Goal: Task Accomplishment & Management: Manage account settings

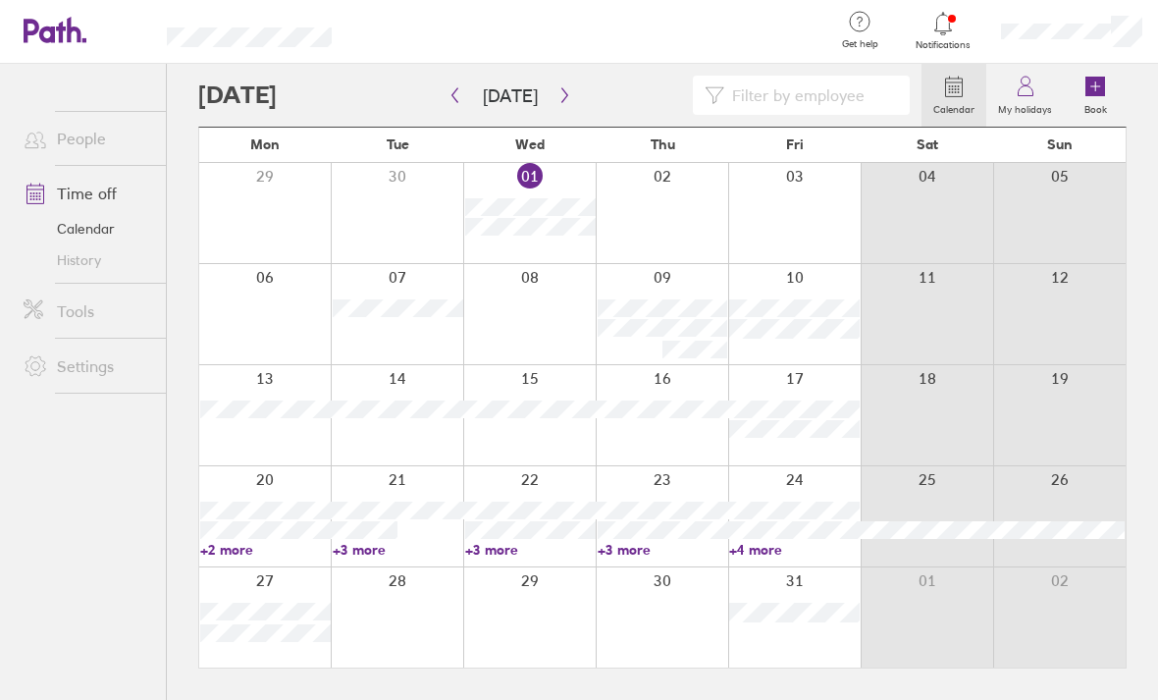
click at [812, 234] on div at bounding box center [794, 213] width 133 height 100
click at [1098, 85] on icon at bounding box center [1096, 87] width 20 height 20
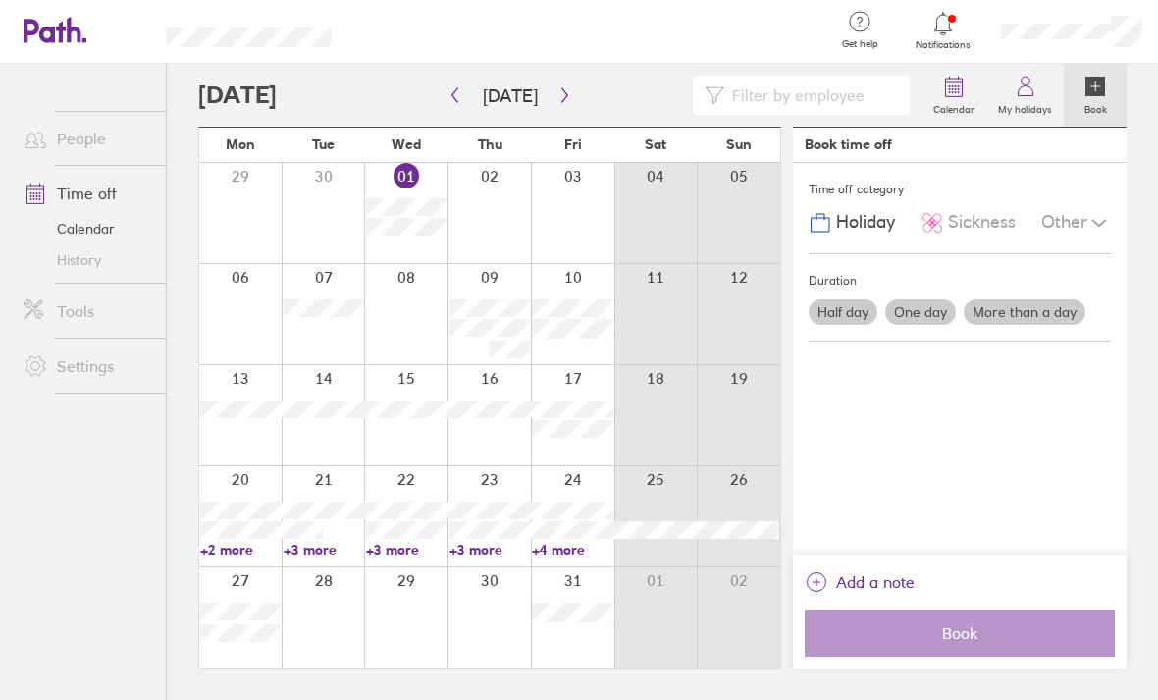
click at [844, 311] on label "Half day" at bounding box center [843, 312] width 69 height 26
click at [0, 0] on input "Half day" at bounding box center [0, 0] width 0 height 0
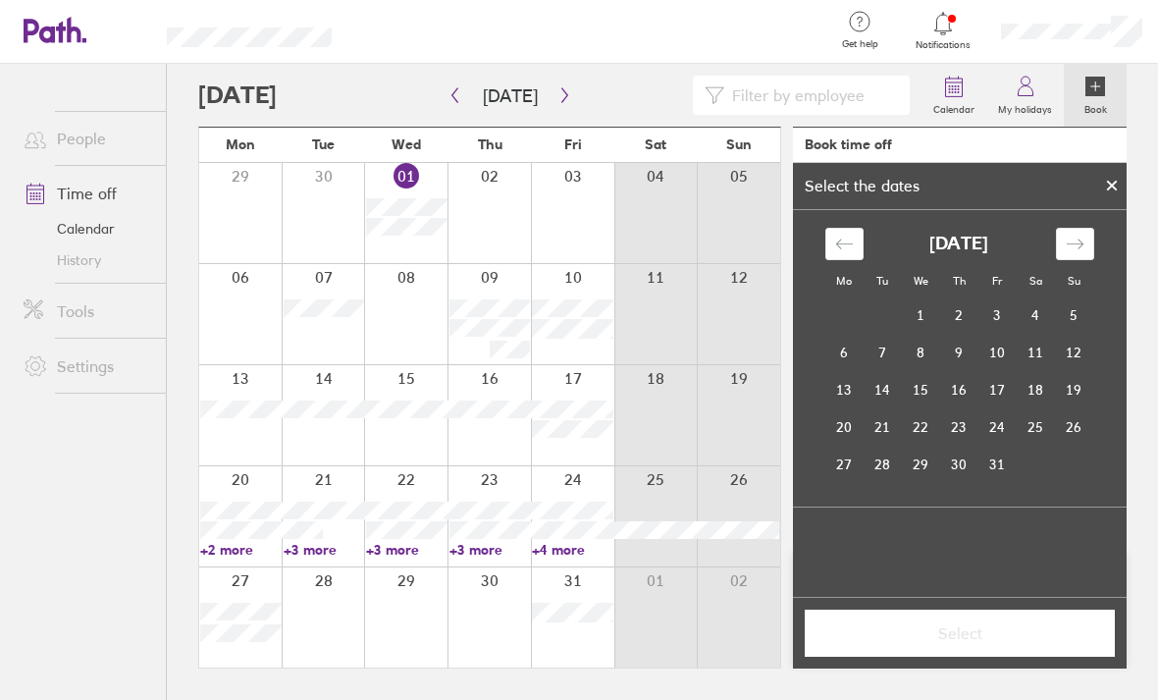
click at [990, 314] on td "3" at bounding box center [998, 314] width 38 height 37
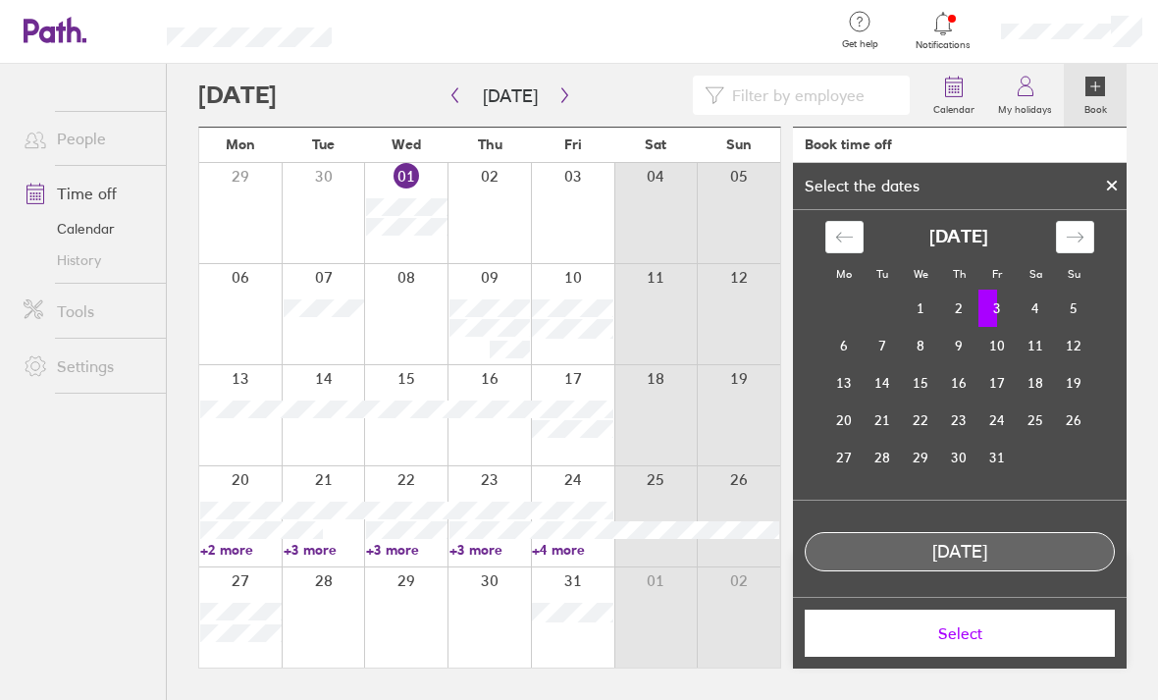
scroll to position [6, 0]
click at [993, 632] on label "Afternoon" at bounding box center [997, 632] width 79 height 24
click at [0, 0] on input "Afternoon" at bounding box center [0, 0] width 0 height 0
click at [1014, 640] on span "Select" at bounding box center [960, 633] width 283 height 18
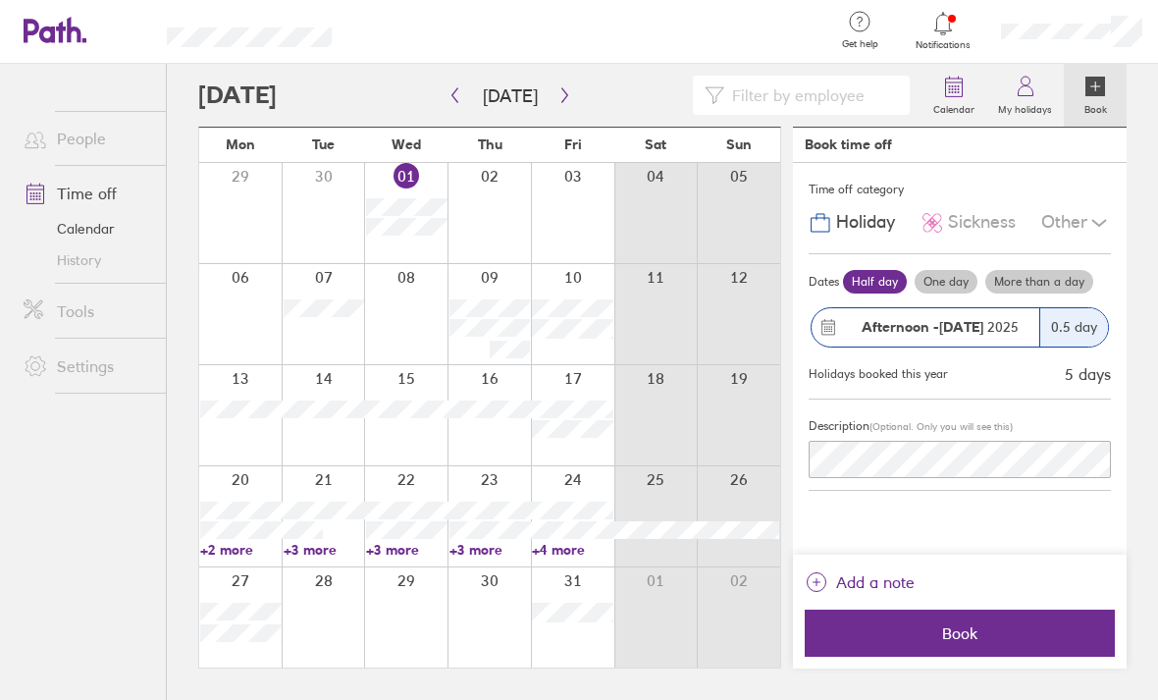
click at [1020, 638] on span "Book" at bounding box center [960, 633] width 283 height 18
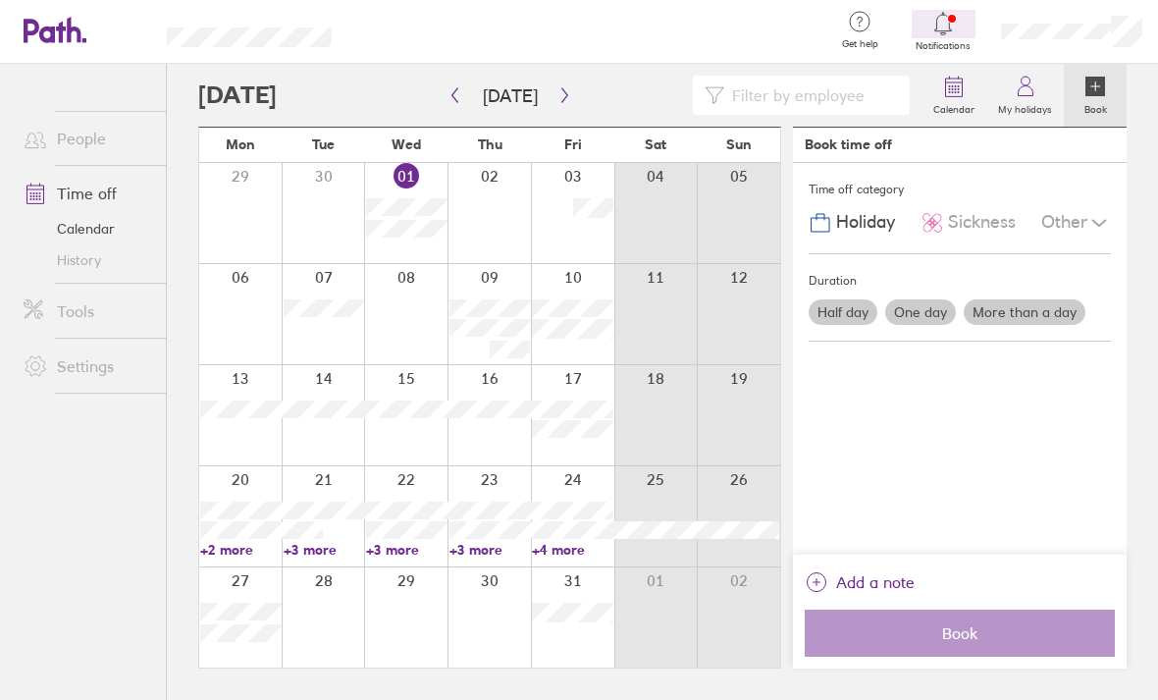
click at [1049, 424] on div "Time off category Holiday Sickness Other Duration Half day One day More than a …" at bounding box center [960, 359] width 334 height 392
click at [553, 80] on button "button" at bounding box center [565, 96] width 25 height 32
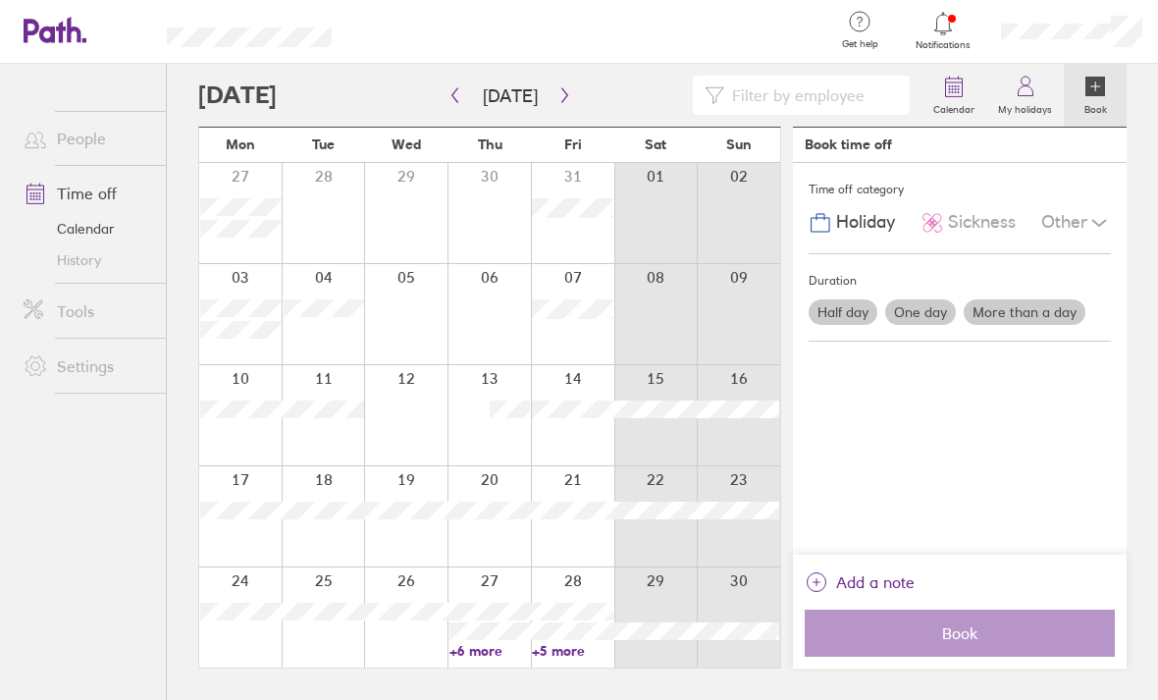
click at [407, 374] on div at bounding box center [405, 415] width 83 height 100
click at [1105, 77] on icon at bounding box center [1096, 87] width 20 height 20
click at [1087, 98] on label "Book" at bounding box center [1096, 107] width 46 height 18
click at [1026, 299] on label "More than a day" at bounding box center [1025, 312] width 122 height 26
click at [0, 0] on input "More than a day" at bounding box center [0, 0] width 0 height 0
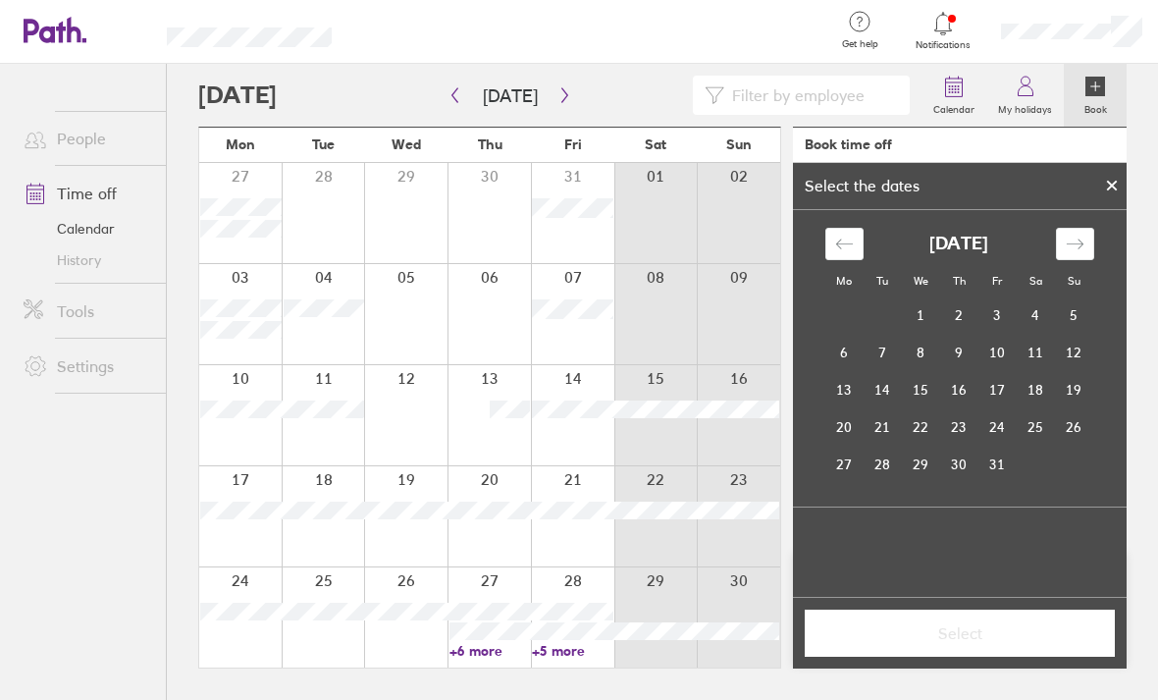
click at [1066, 235] on icon "Move forward to switch to the next month." at bounding box center [1075, 244] width 19 height 19
click at [917, 371] on td "12" at bounding box center [921, 389] width 38 height 37
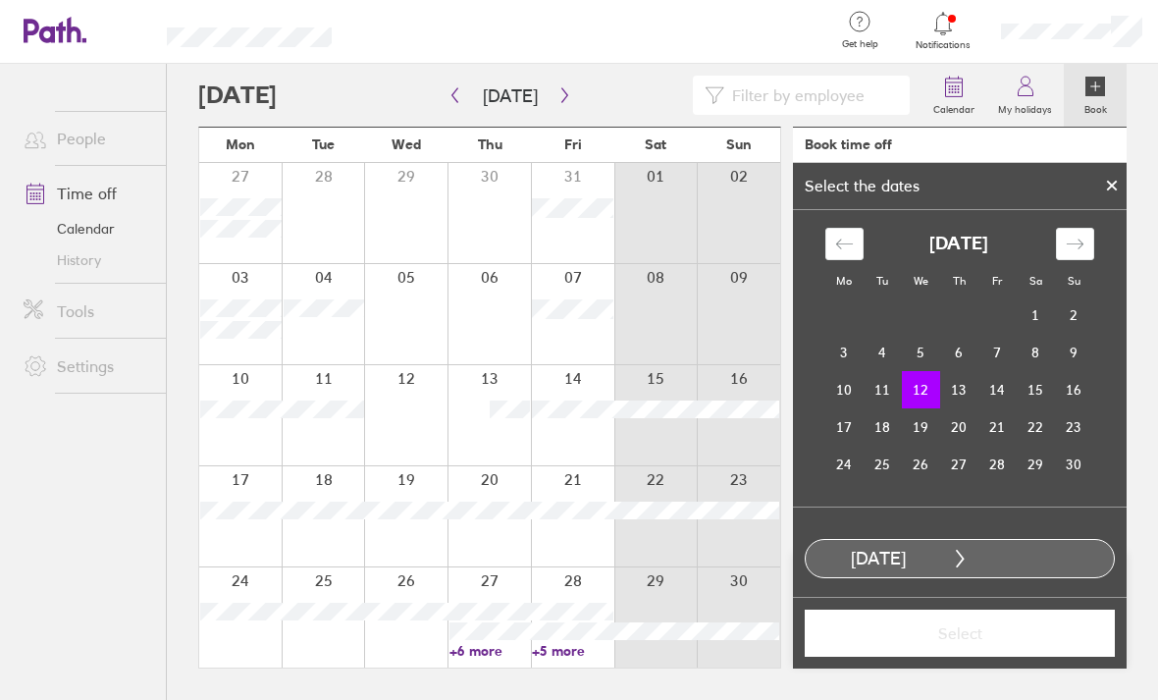
click at [952, 371] on td "13" at bounding box center [959, 389] width 38 height 37
click at [918, 371] on td "12" at bounding box center [921, 389] width 38 height 37
click at [959, 371] on td "13" at bounding box center [959, 389] width 38 height 37
click at [990, 371] on td "14" at bounding box center [998, 389] width 38 height 37
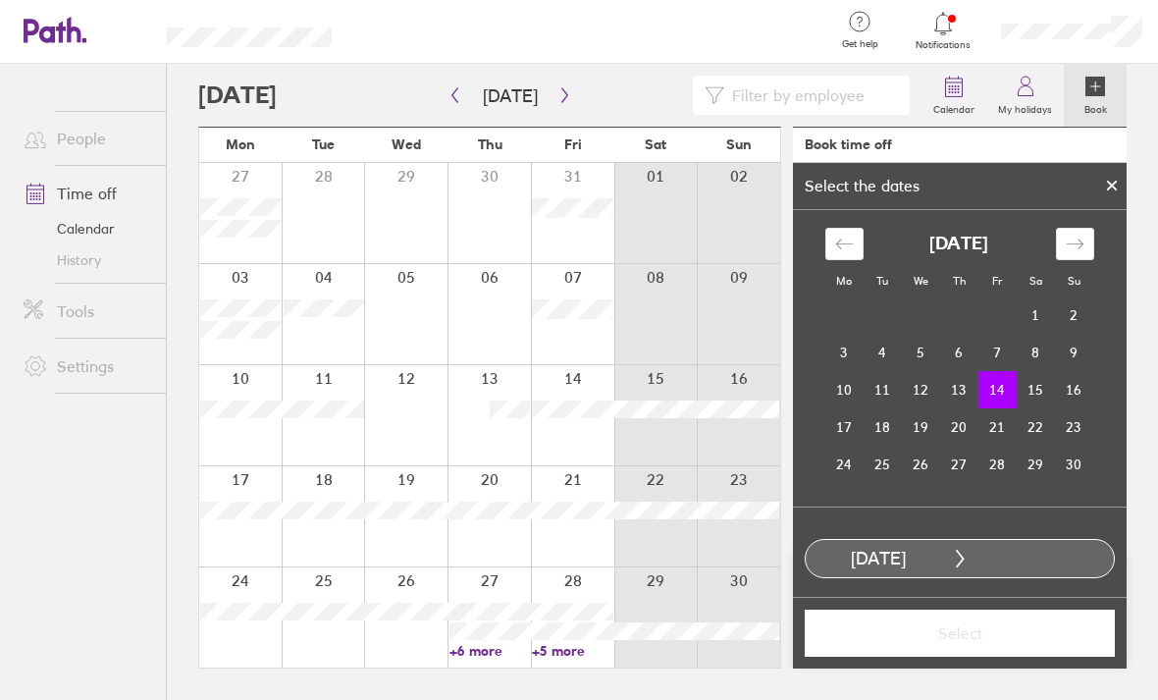
click at [930, 371] on td "12" at bounding box center [921, 389] width 38 height 37
click at [962, 371] on td "13" at bounding box center [959, 389] width 38 height 37
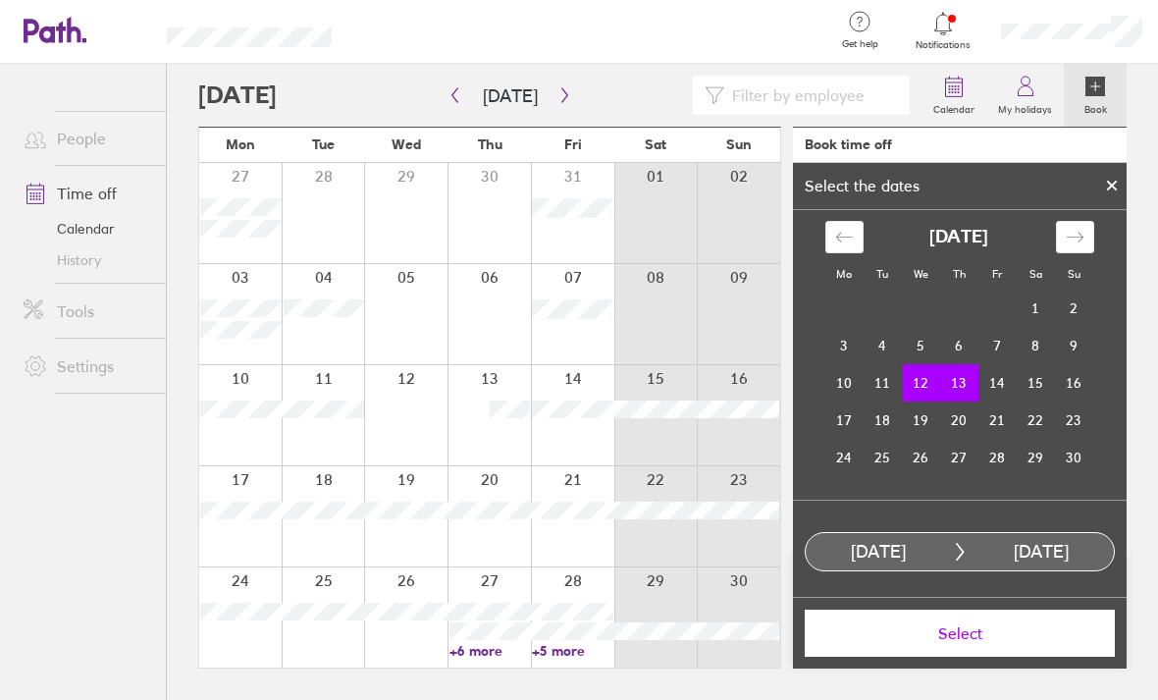
scroll to position [6, 0]
click at [975, 638] on span "Select" at bounding box center [960, 633] width 283 height 18
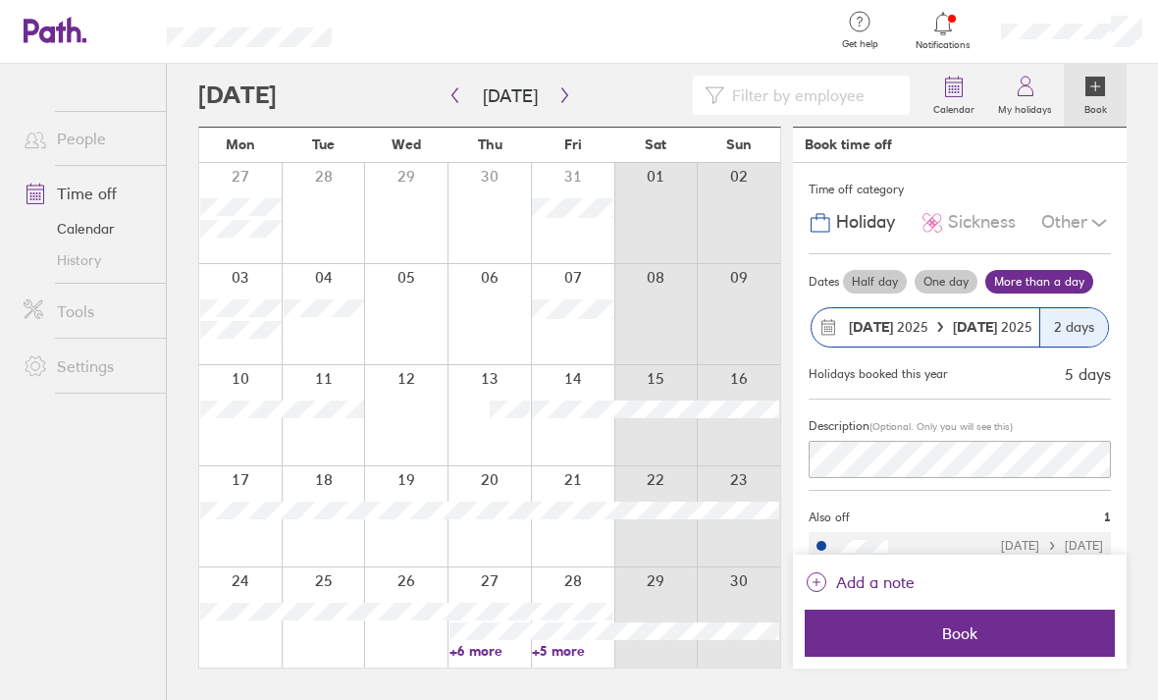
click at [995, 625] on span "Book" at bounding box center [960, 633] width 283 height 18
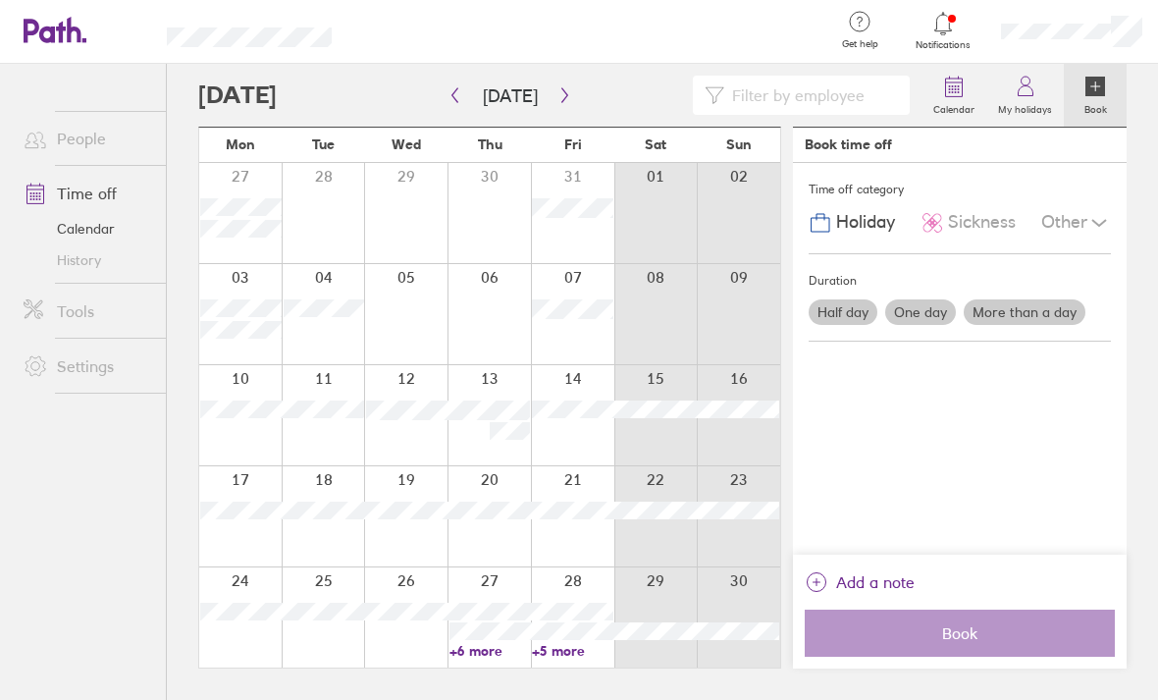
click at [920, 299] on label "One day" at bounding box center [920, 312] width 71 height 26
click at [0, 0] on input "One day" at bounding box center [0, 0] width 0 height 0
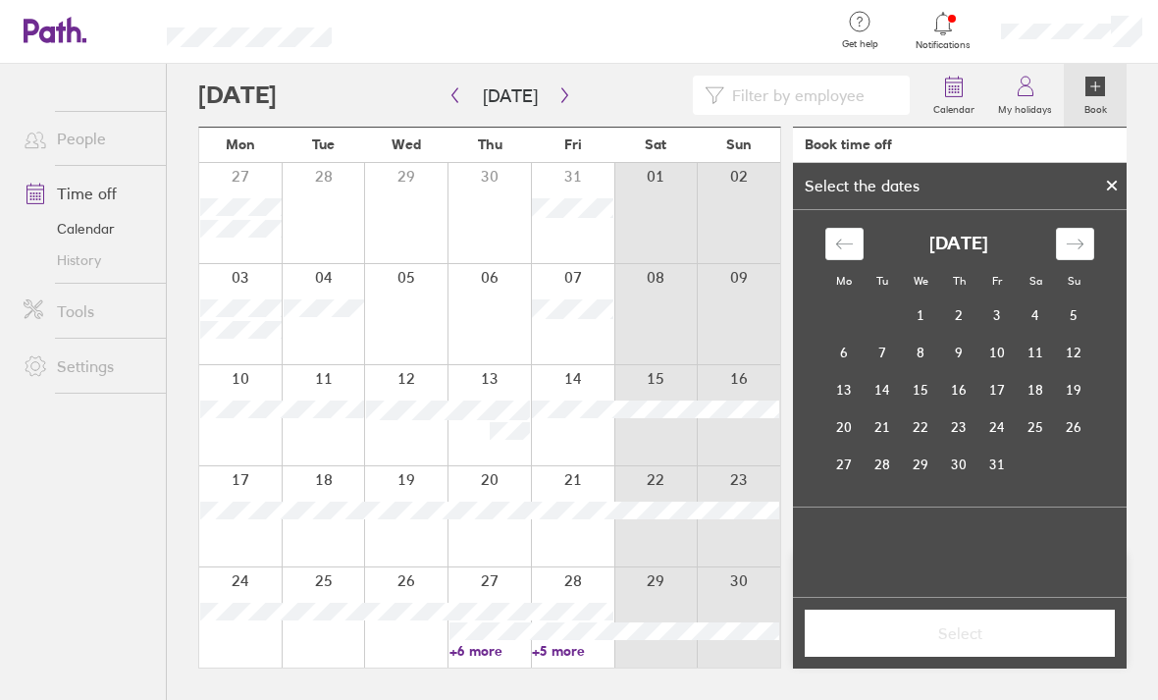
click at [1062, 228] on div "Move forward to switch to the next month." at bounding box center [1075, 244] width 38 height 32
click at [999, 371] on td "14" at bounding box center [998, 389] width 38 height 37
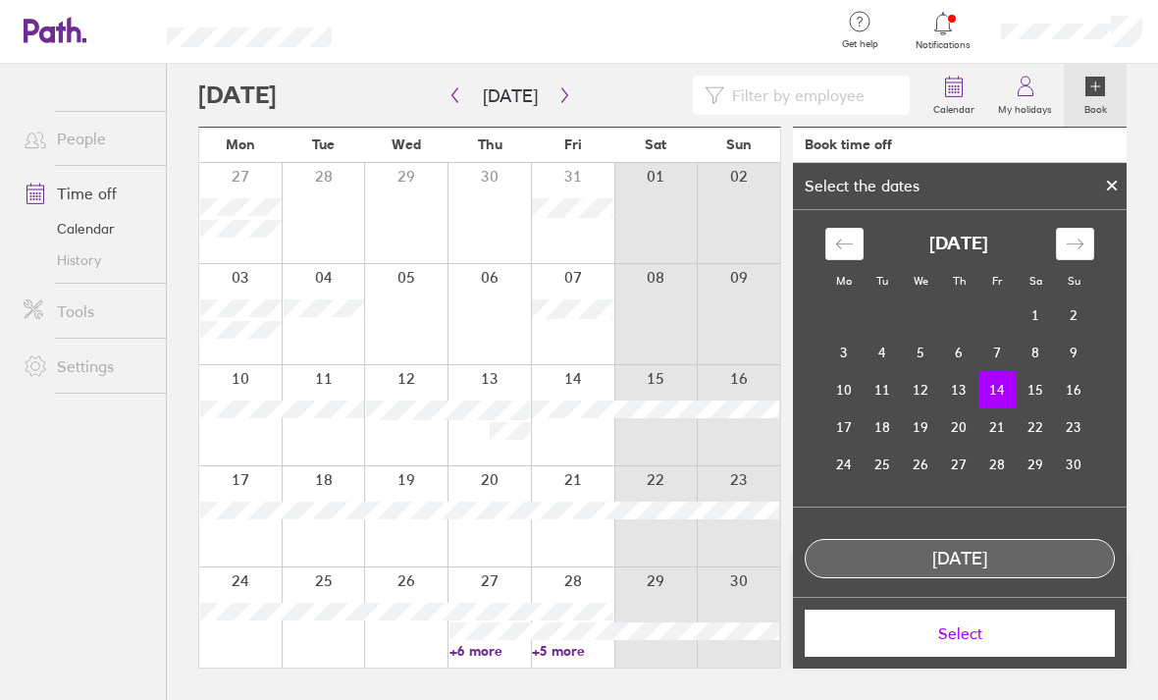
click at [953, 634] on span "Select" at bounding box center [960, 633] width 283 height 18
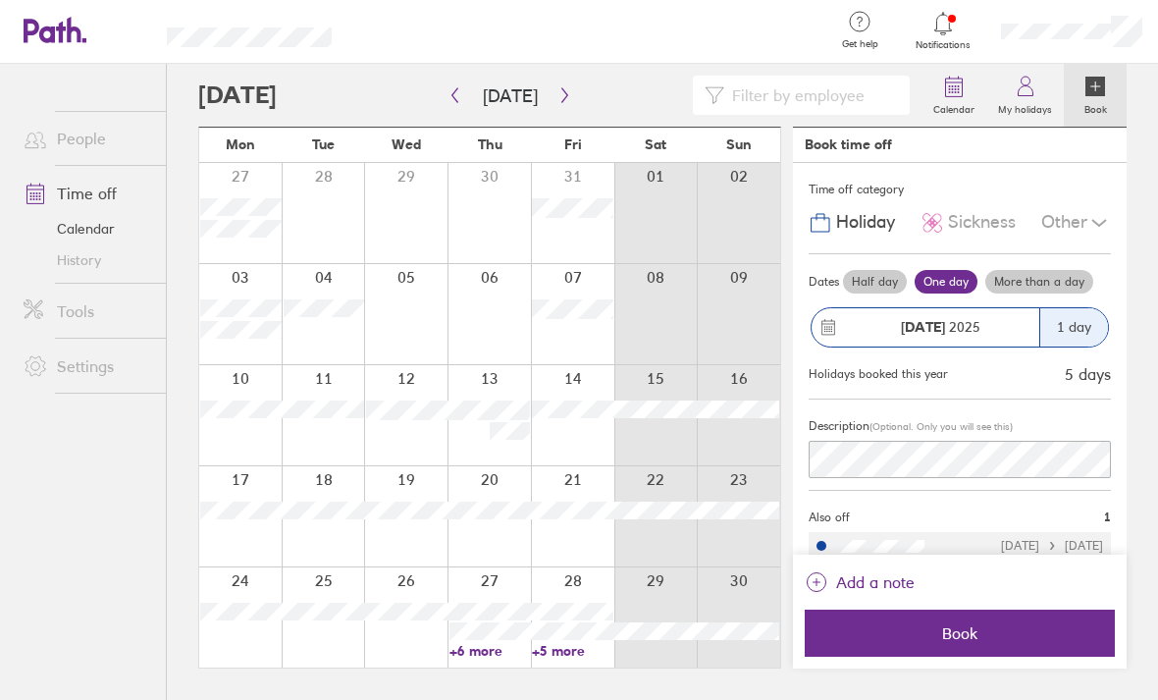
click at [1027, 628] on span "Book" at bounding box center [960, 633] width 283 height 18
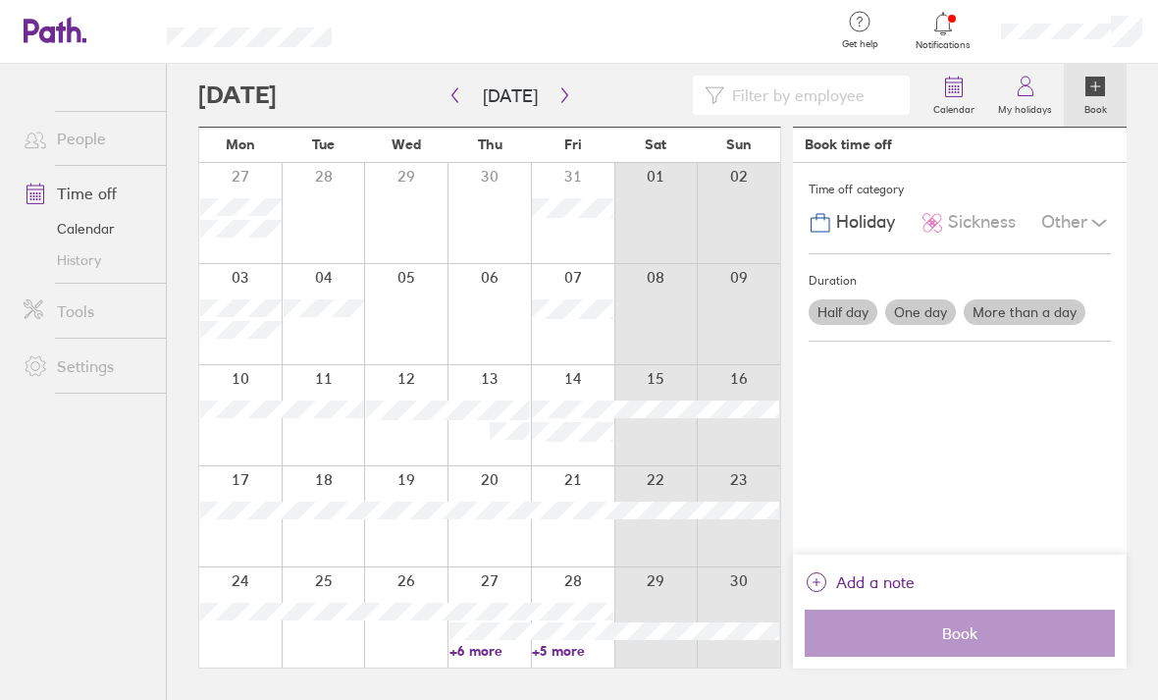
click at [553, 80] on button "button" at bounding box center [565, 96] width 25 height 32
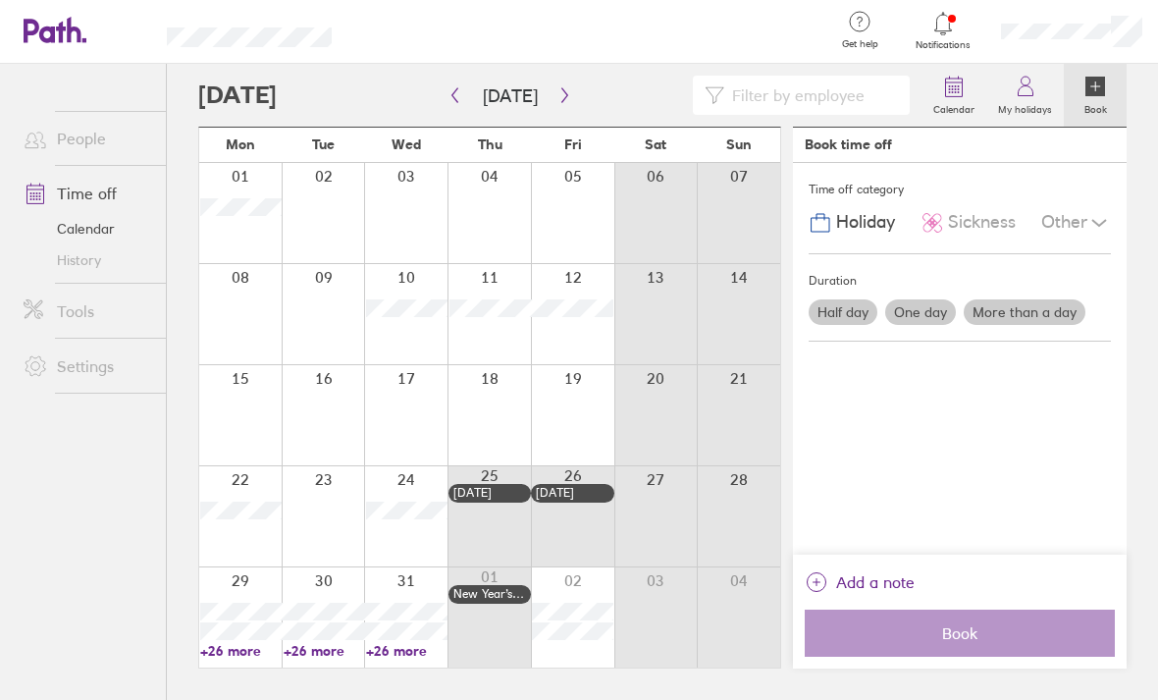
click at [249, 385] on div at bounding box center [240, 415] width 82 height 100
click at [1046, 299] on label "More than a day" at bounding box center [1025, 312] width 122 height 26
click at [0, 0] on input "More than a day" at bounding box center [0, 0] width 0 height 0
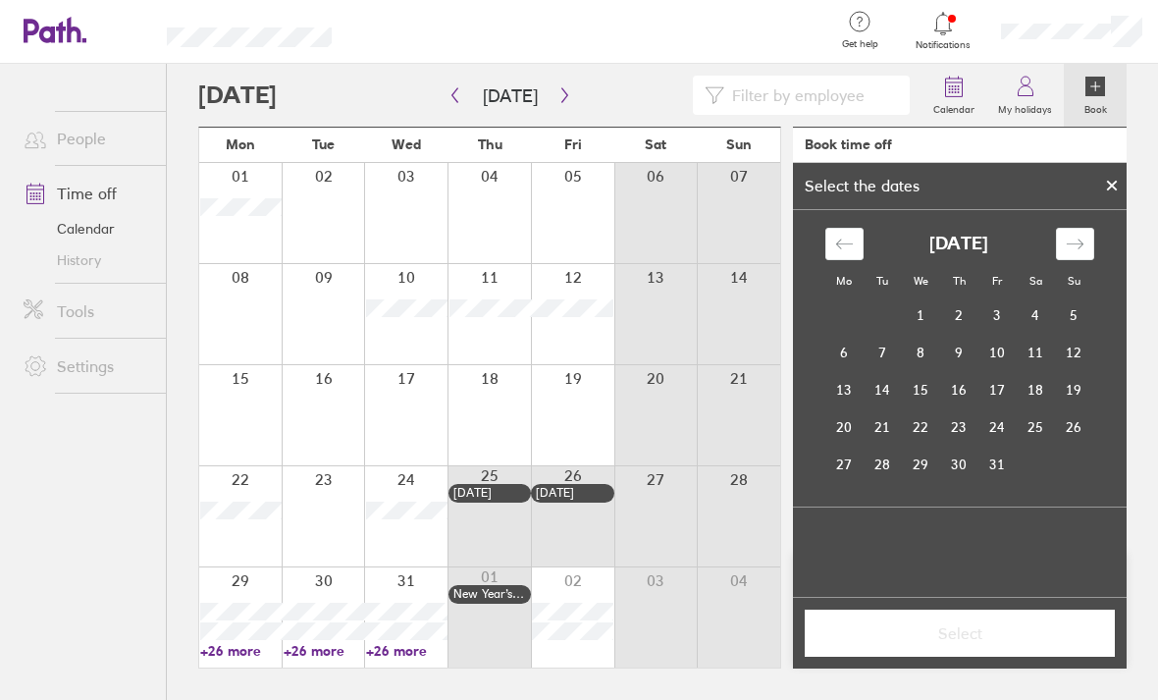
click at [1062, 228] on div "Move forward to switch to the next month." at bounding box center [1075, 244] width 38 height 32
click at [1061, 228] on div "Move forward to switch to the next month." at bounding box center [1075, 244] width 38 height 32
click at [1062, 228] on div "Move forward to switch to the next month." at bounding box center [1075, 244] width 38 height 32
click at [849, 371] on td "15" at bounding box center [844, 389] width 38 height 37
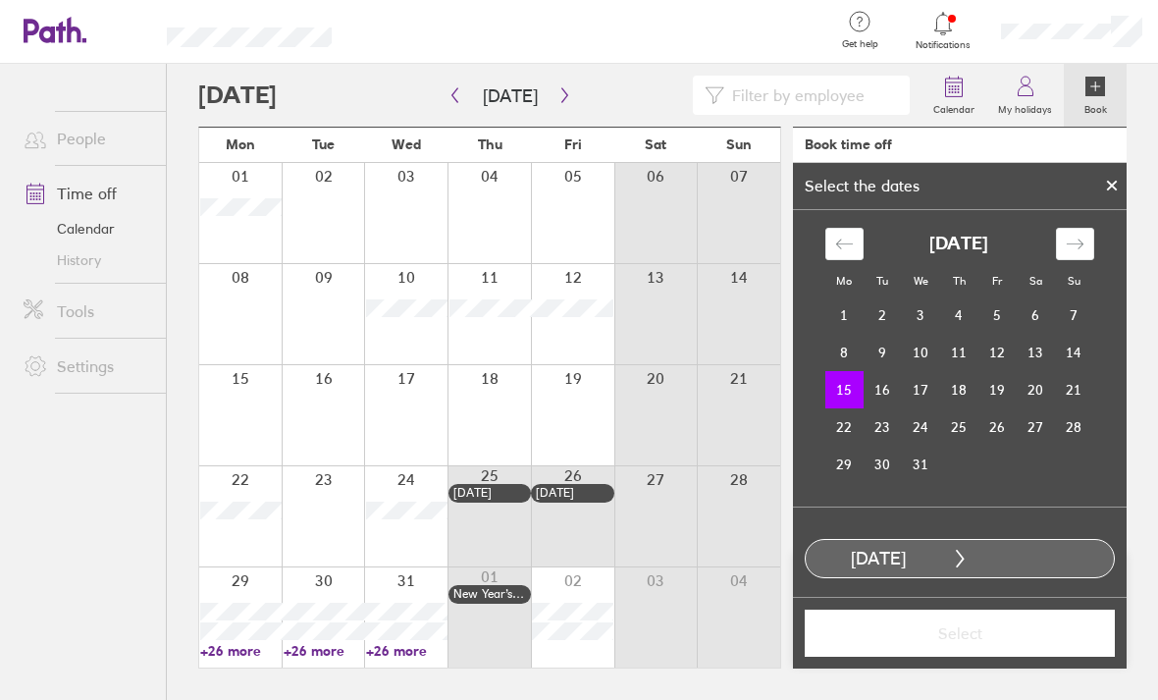
click at [889, 371] on td "16" at bounding box center [883, 389] width 38 height 37
click at [921, 371] on td "17" at bounding box center [921, 389] width 38 height 37
click at [957, 371] on td "18" at bounding box center [959, 389] width 38 height 37
click at [850, 371] on td "15" at bounding box center [844, 389] width 38 height 37
click at [887, 371] on td "16" at bounding box center [883, 389] width 38 height 37
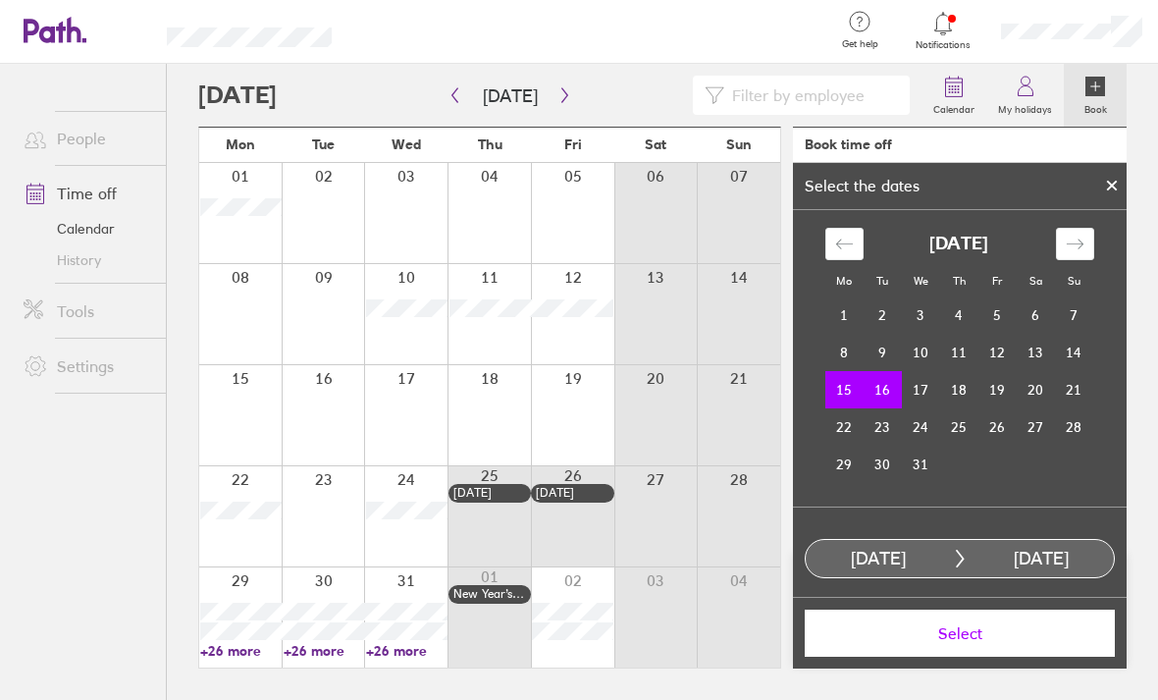
click at [927, 371] on td "17" at bounding box center [921, 389] width 38 height 37
click at [955, 550] on icon at bounding box center [960, 559] width 18 height 18
click at [859, 371] on td "15" at bounding box center [844, 389] width 38 height 37
click at [882, 371] on td "16" at bounding box center [883, 389] width 38 height 37
click at [926, 371] on td "17" at bounding box center [921, 389] width 38 height 37
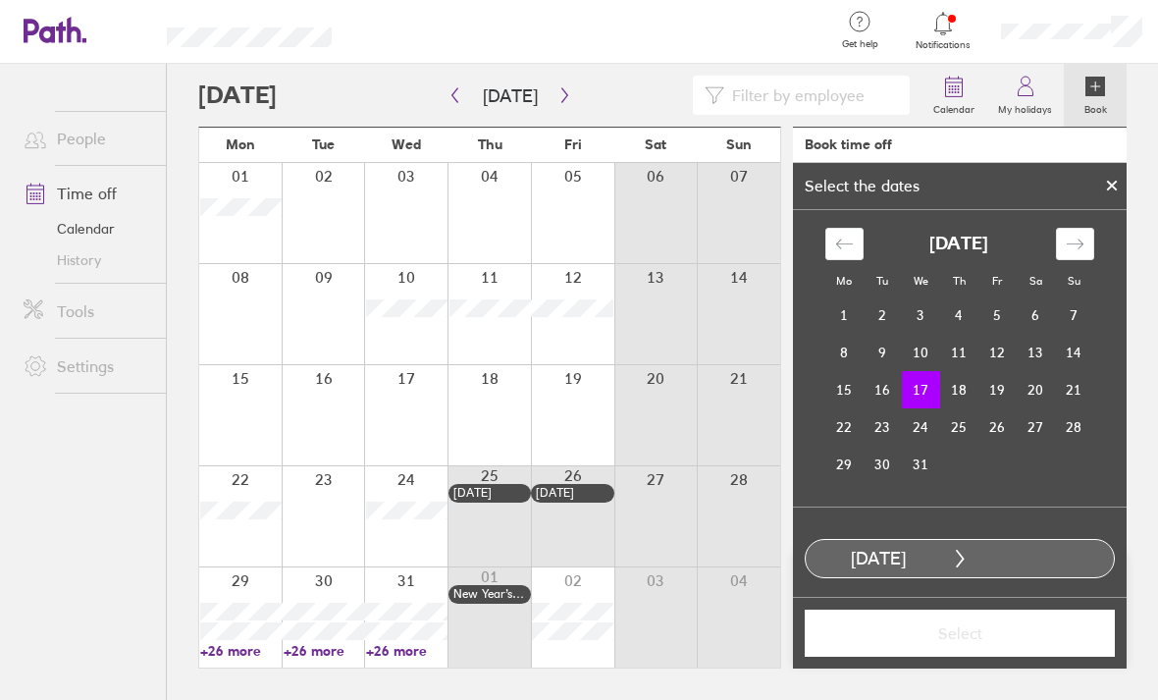
click at [858, 371] on td "15" at bounding box center [844, 389] width 38 height 37
click at [889, 371] on td "16" at bounding box center [883, 389] width 38 height 37
click at [926, 371] on td "17" at bounding box center [921, 389] width 38 height 37
click at [860, 371] on td "15" at bounding box center [844, 389] width 38 height 37
click at [883, 371] on td "16" at bounding box center [883, 389] width 38 height 37
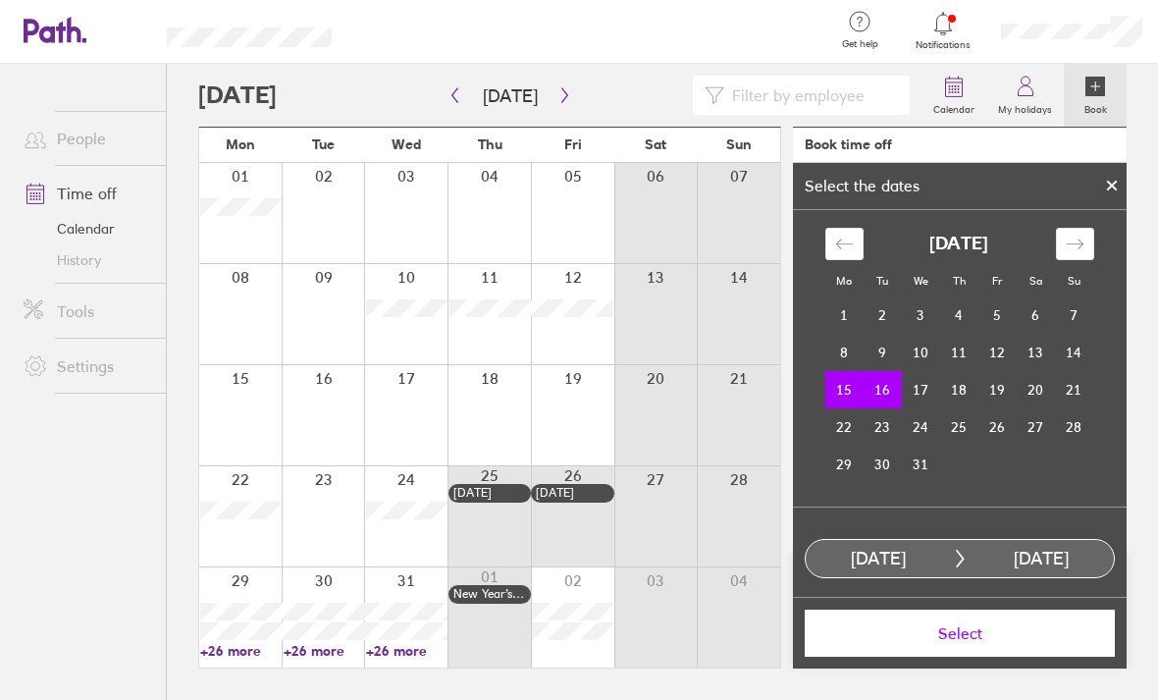
click at [924, 371] on td "17" at bounding box center [921, 389] width 38 height 37
click at [857, 371] on td "15" at bounding box center [844, 389] width 38 height 37
click at [884, 371] on td "16" at bounding box center [883, 389] width 38 height 37
click at [1008, 648] on button "Select" at bounding box center [960, 633] width 310 height 47
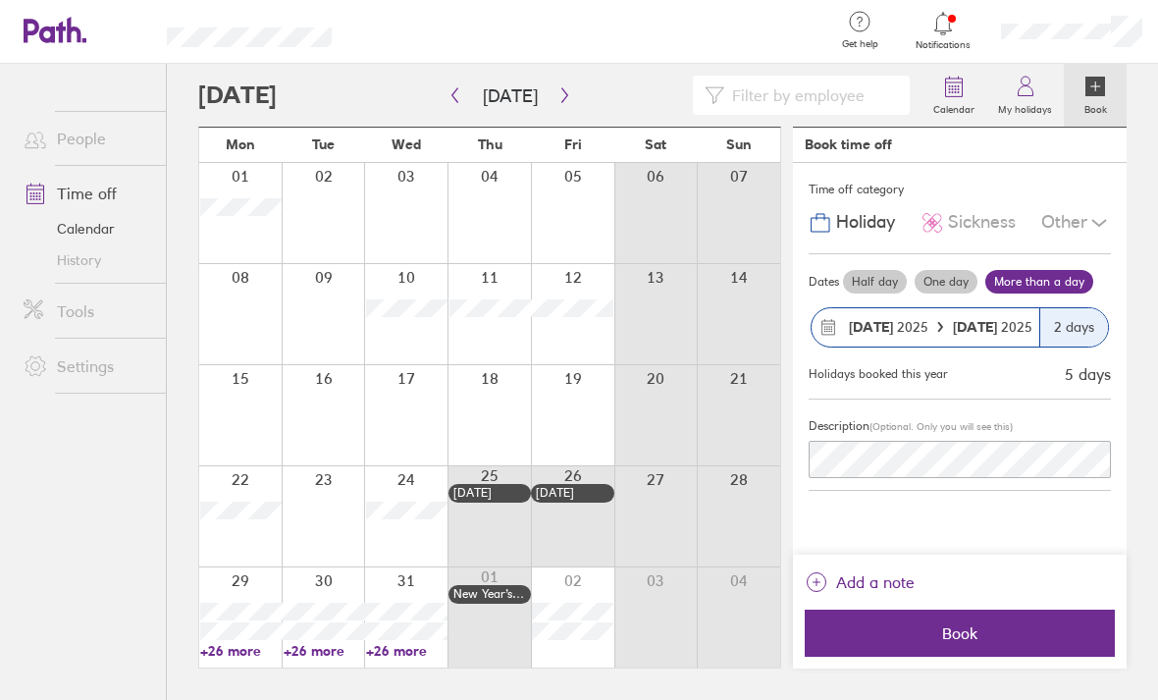
click at [1066, 503] on div "Time off category Holiday Sickness Other Dates Half day One day More than a day…" at bounding box center [960, 359] width 334 height 392
click at [1065, 491] on div "Time off category Holiday Sickness Other Dates Half day One day More than a day…" at bounding box center [960, 359] width 334 height 392
click at [1081, 308] on div "2 days" at bounding box center [1073, 327] width 69 height 38
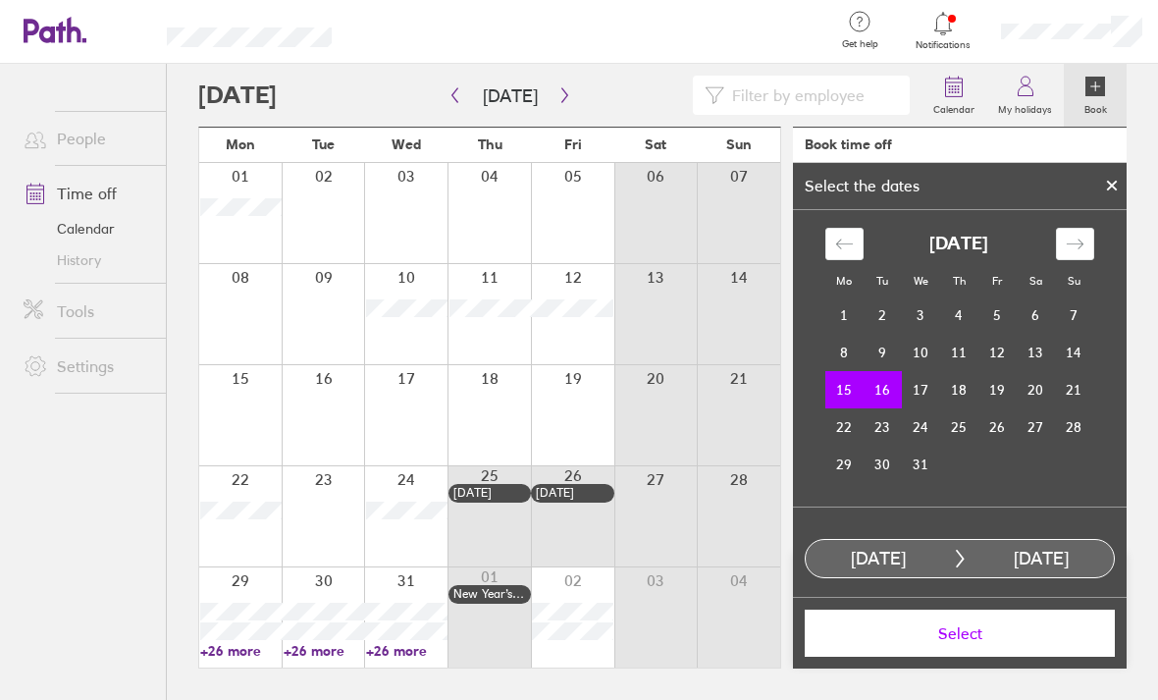
click at [927, 371] on td "17" at bounding box center [921, 389] width 38 height 37
click at [857, 371] on td "15" at bounding box center [844, 389] width 38 height 37
click at [878, 371] on td "16" at bounding box center [883, 389] width 38 height 37
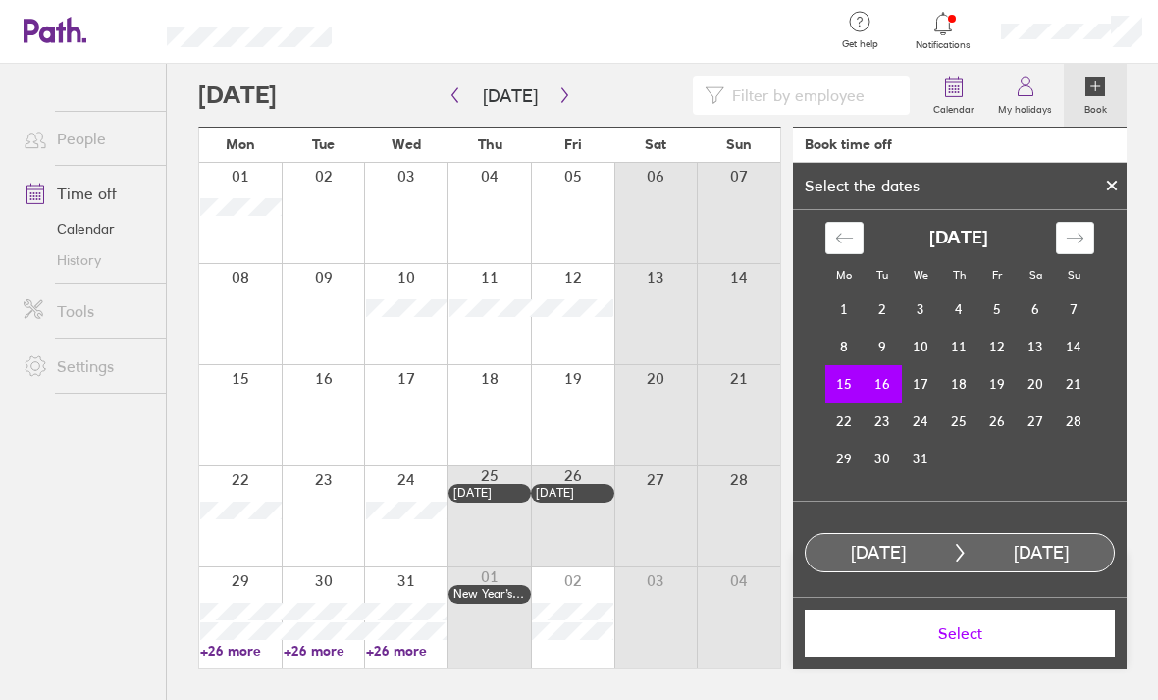
click at [922, 365] on td "17" at bounding box center [921, 383] width 38 height 37
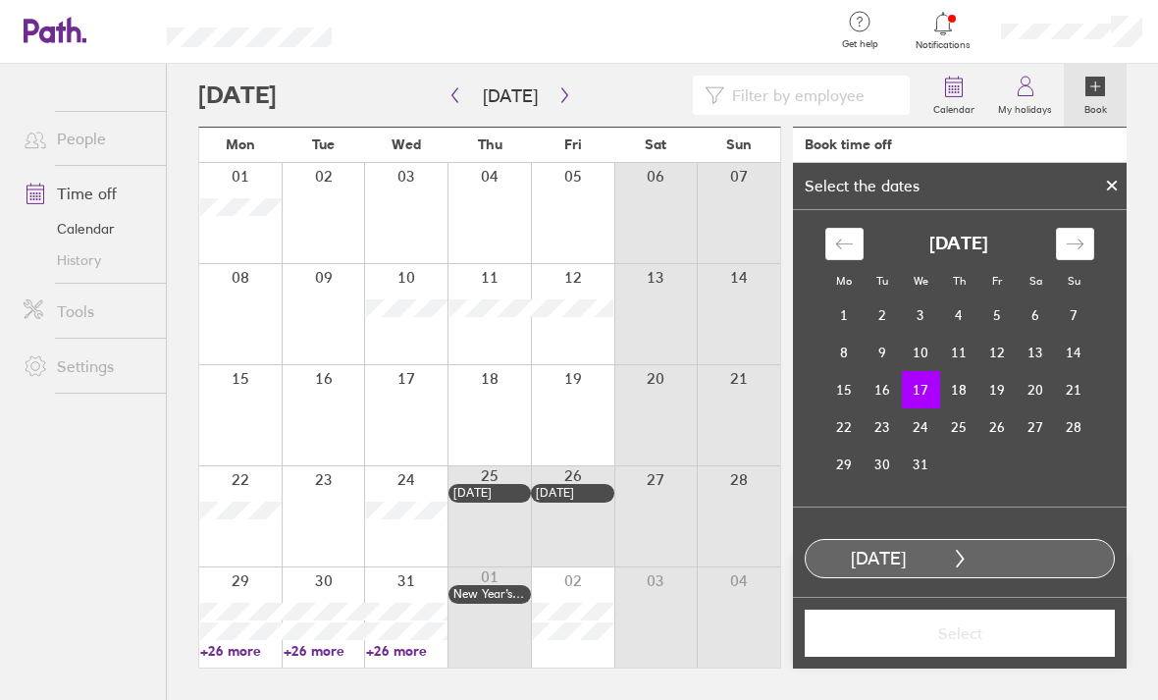
click at [847, 371] on td "15" at bounding box center [844, 389] width 38 height 37
click at [878, 371] on td "16" at bounding box center [883, 389] width 38 height 37
click at [935, 371] on td "17" at bounding box center [921, 389] width 38 height 37
click at [840, 371] on td "15" at bounding box center [844, 389] width 38 height 37
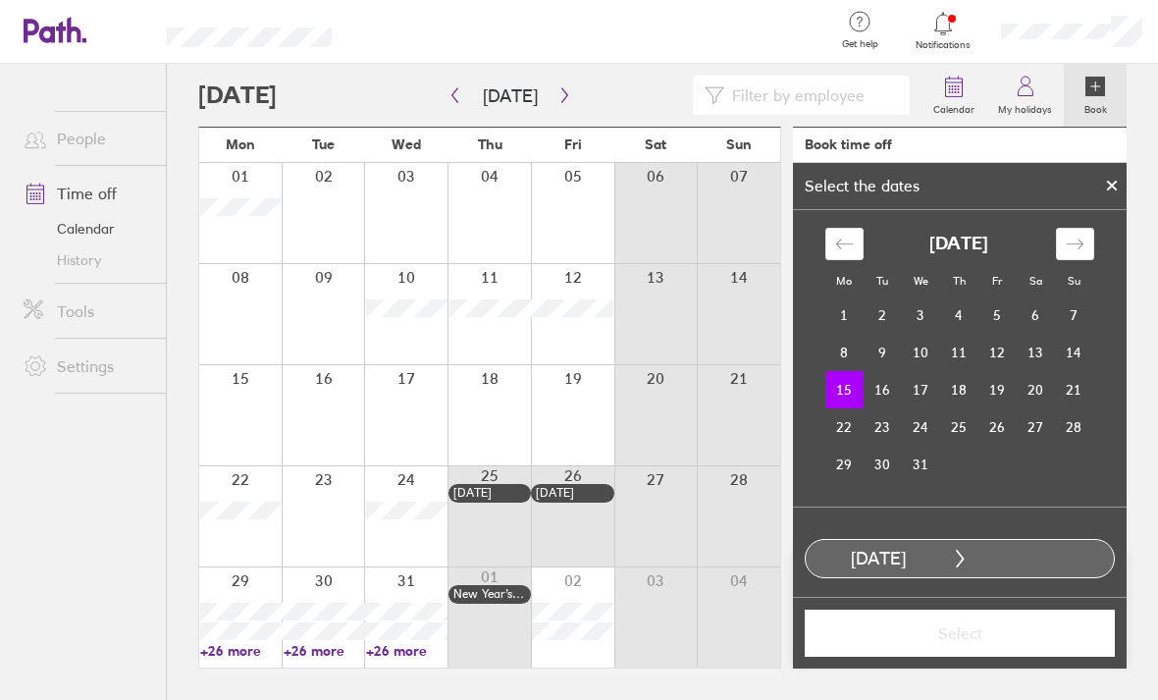
click at [888, 371] on td "16" at bounding box center [883, 389] width 38 height 37
click at [446, 80] on button "button" at bounding box center [455, 96] width 25 height 32
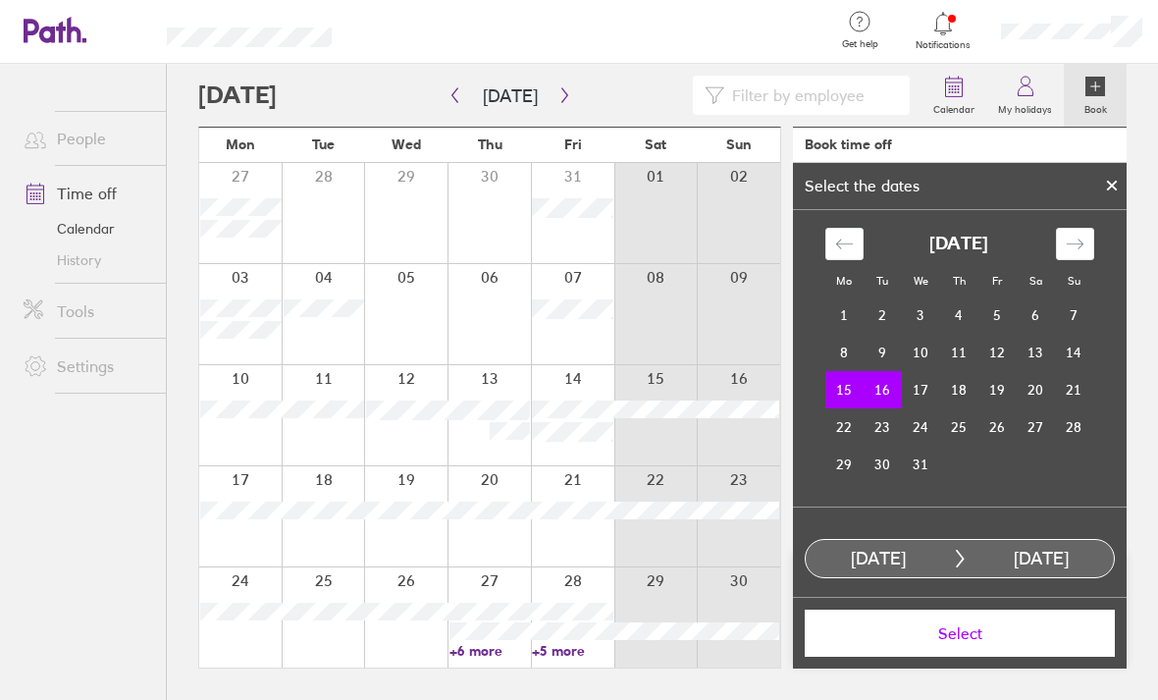
click at [562, 87] on icon "button" at bounding box center [564, 95] width 15 height 16
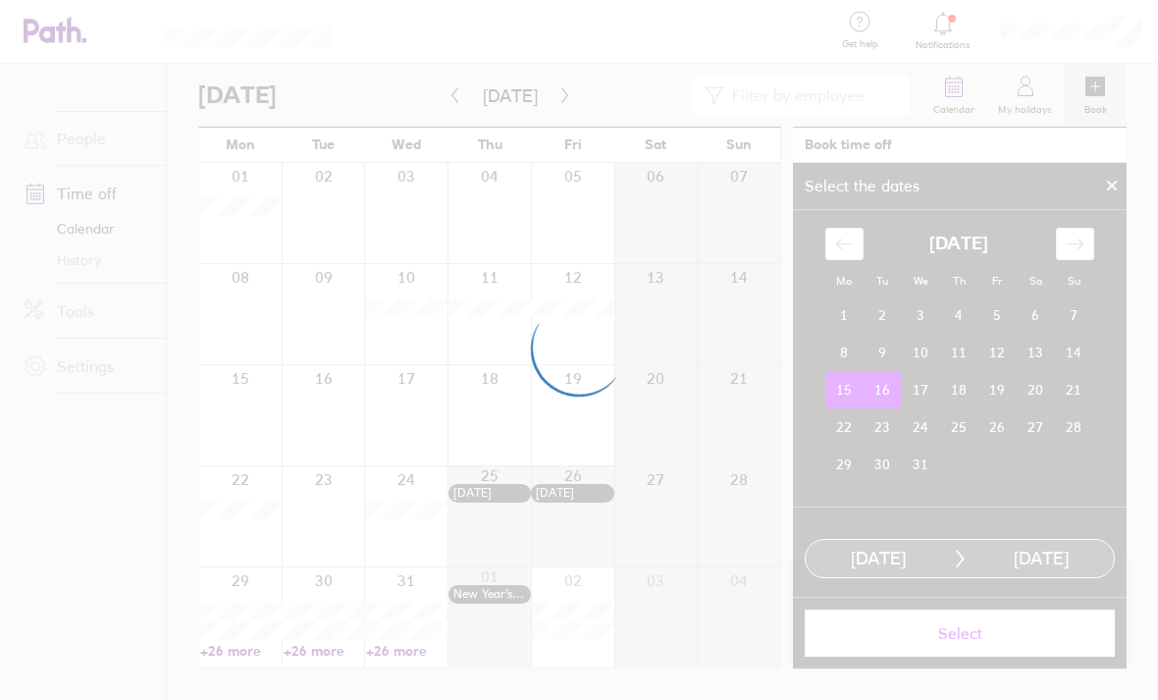
click at [774, 549] on div at bounding box center [579, 350] width 1158 height 700
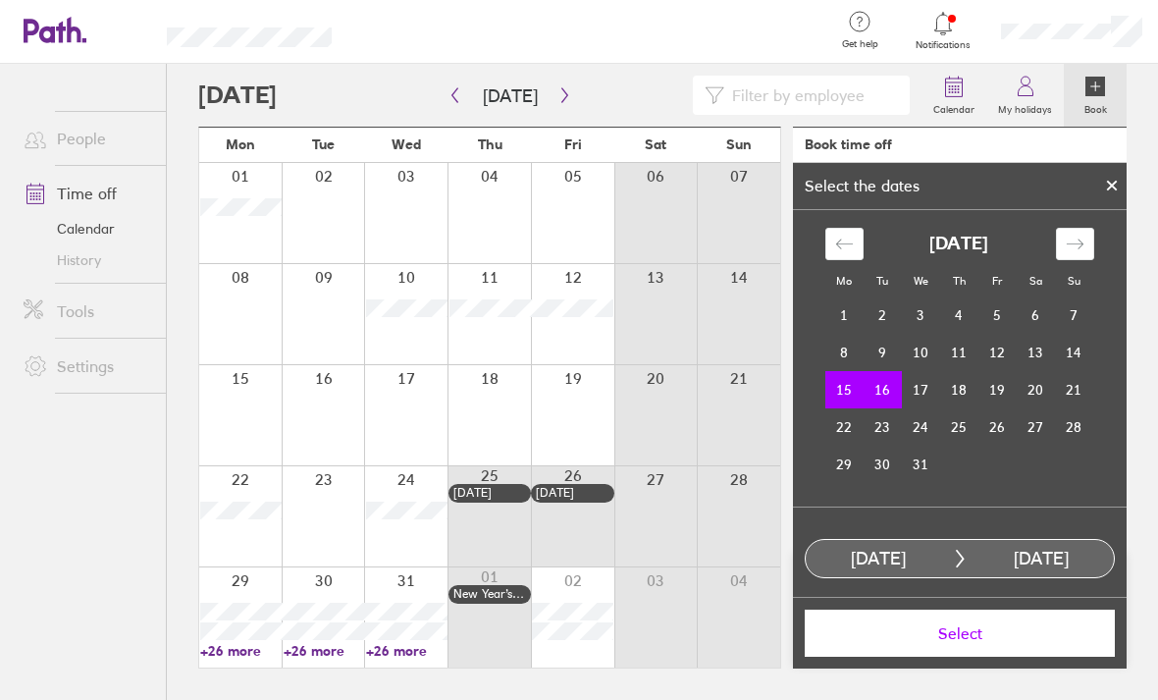
click at [1077, 64] on link "Book" at bounding box center [1095, 95] width 63 height 63
click at [1106, 169] on div at bounding box center [1111, 185] width 29 height 33
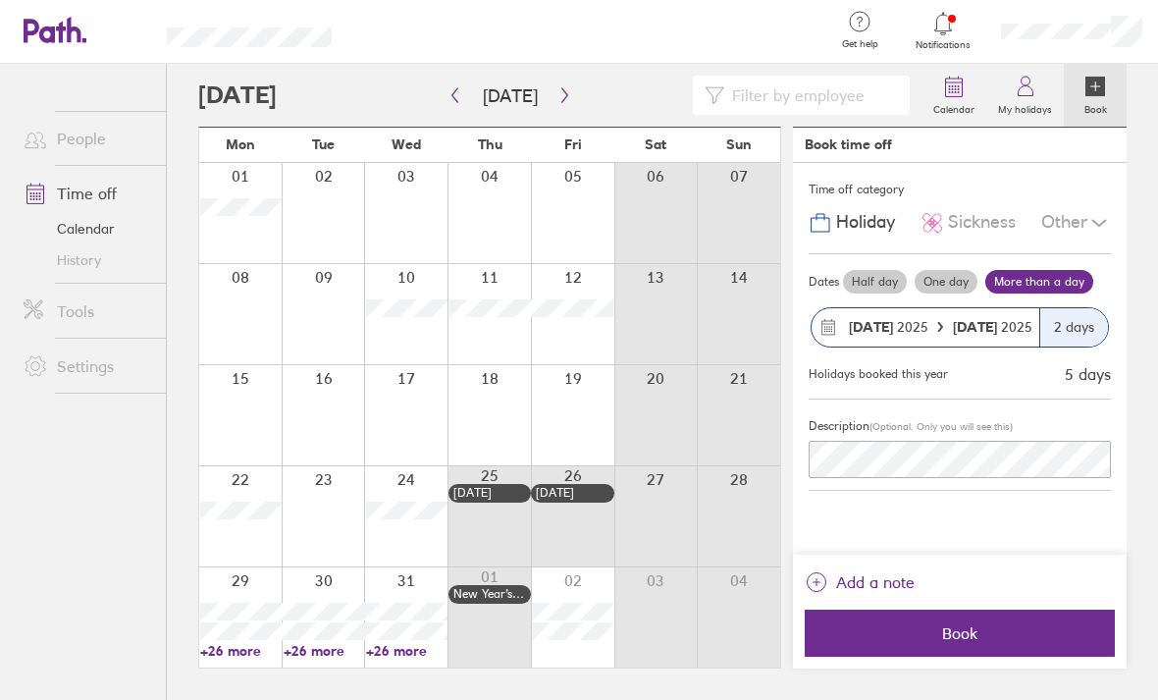
click at [1025, 86] on icon at bounding box center [1025, 91] width 15 height 10
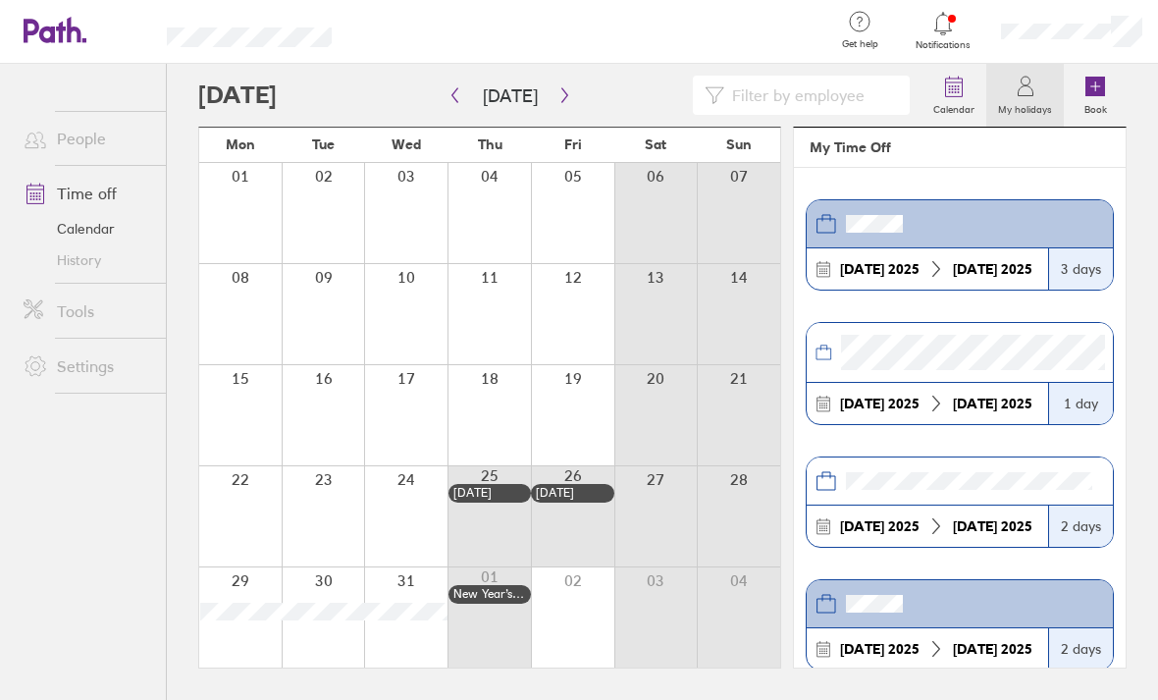
click at [68, 213] on link "Calendar" at bounding box center [87, 228] width 158 height 31
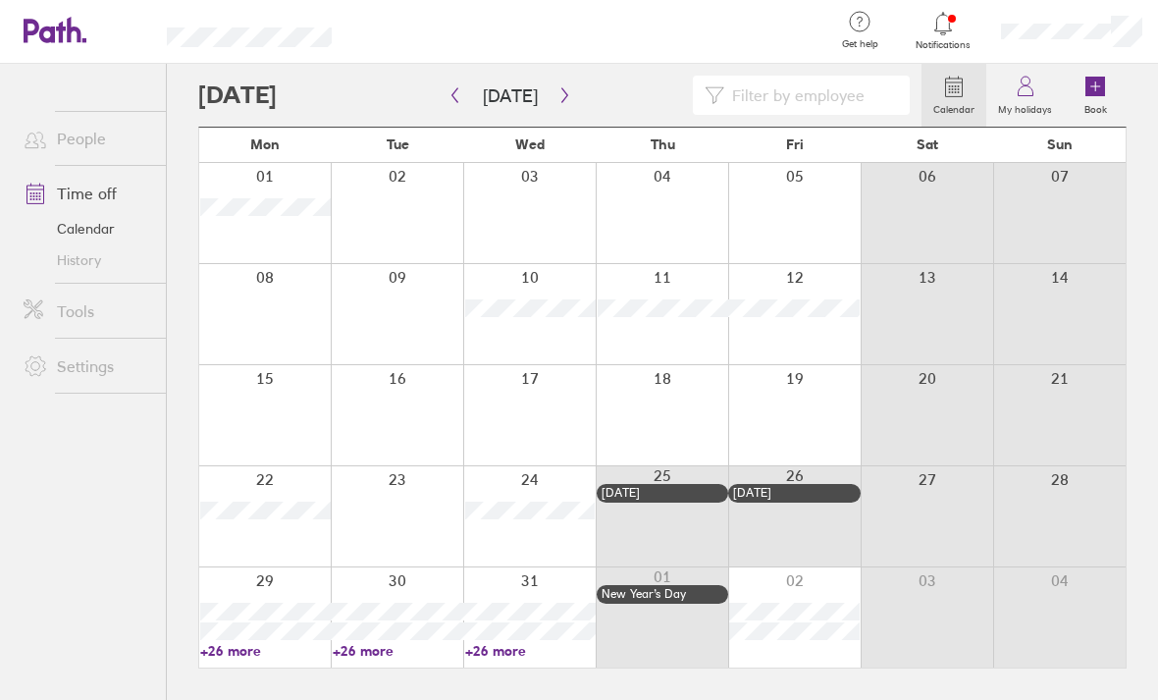
click at [100, 174] on link "Time off" at bounding box center [87, 193] width 158 height 39
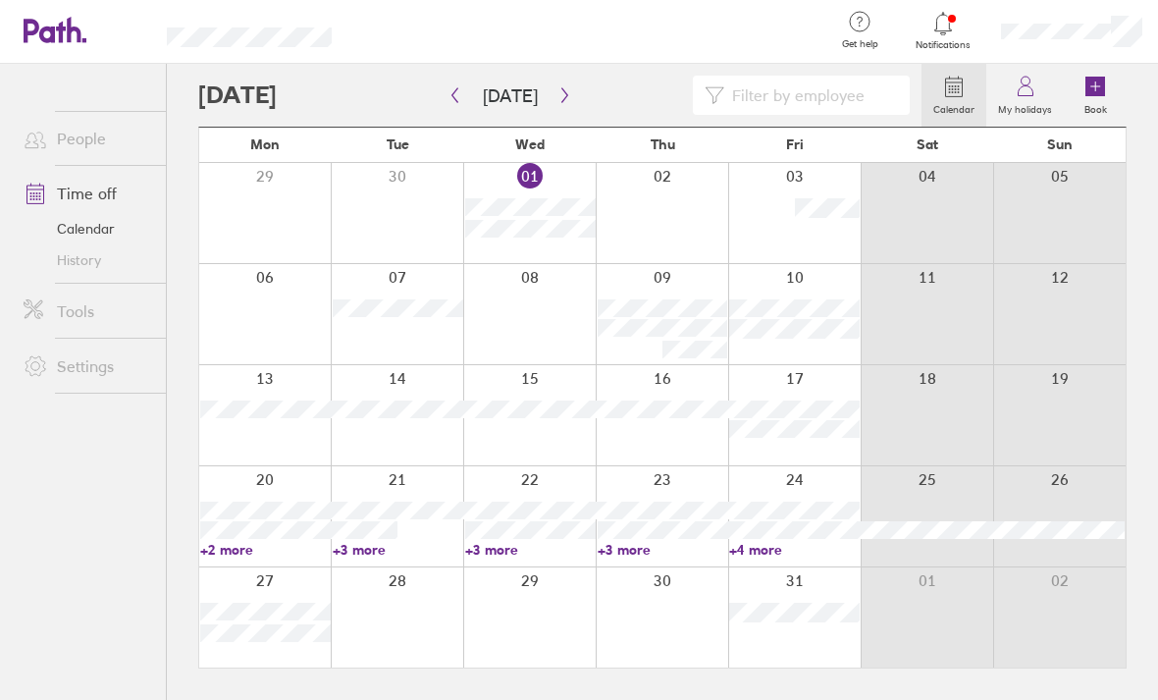
click at [1028, 75] on icon at bounding box center [1026, 87] width 24 height 24
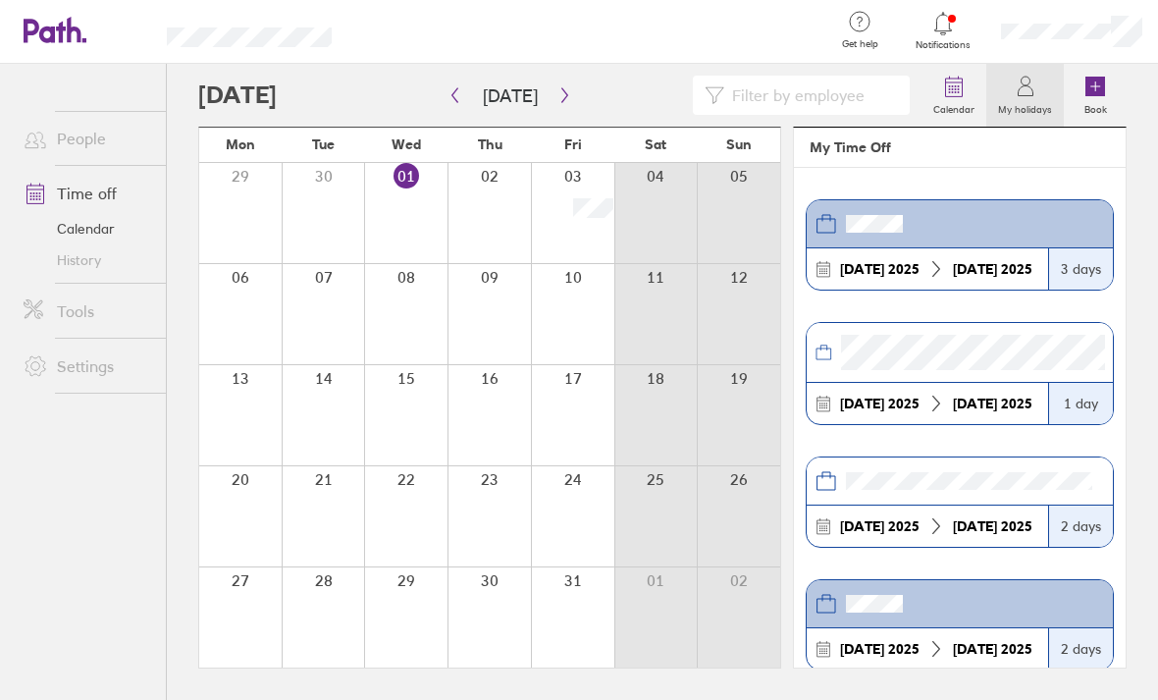
click at [966, 200] on header at bounding box center [960, 224] width 306 height 48
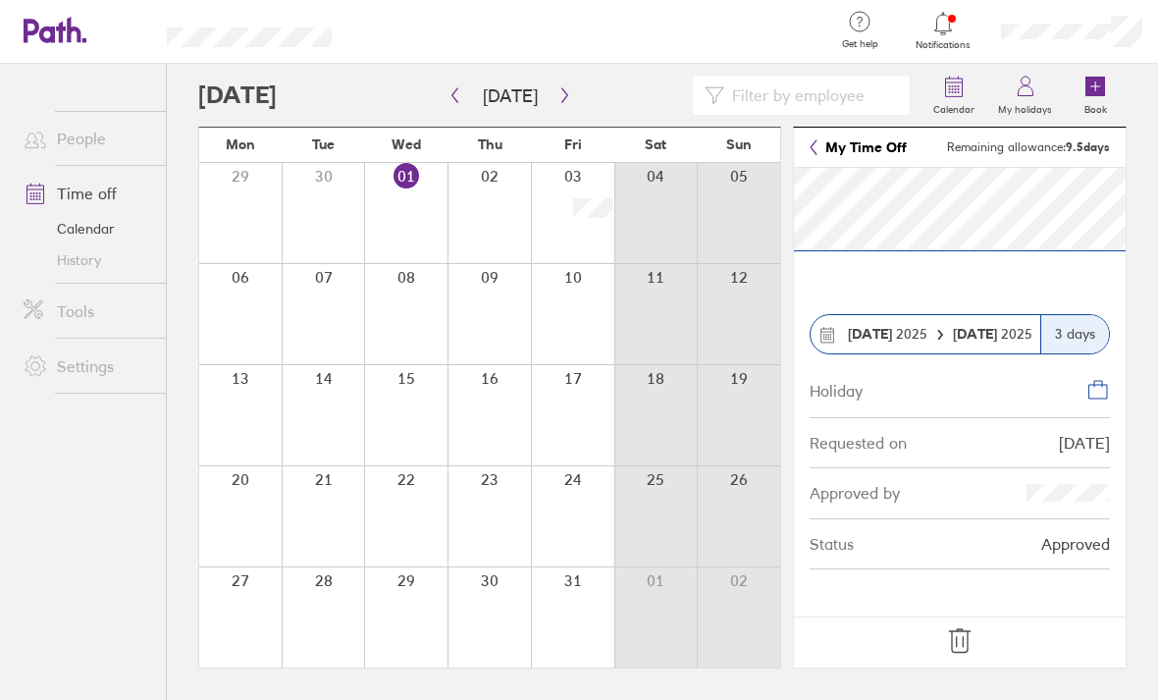
click at [876, 139] on link "My Time Off" at bounding box center [858, 147] width 97 height 16
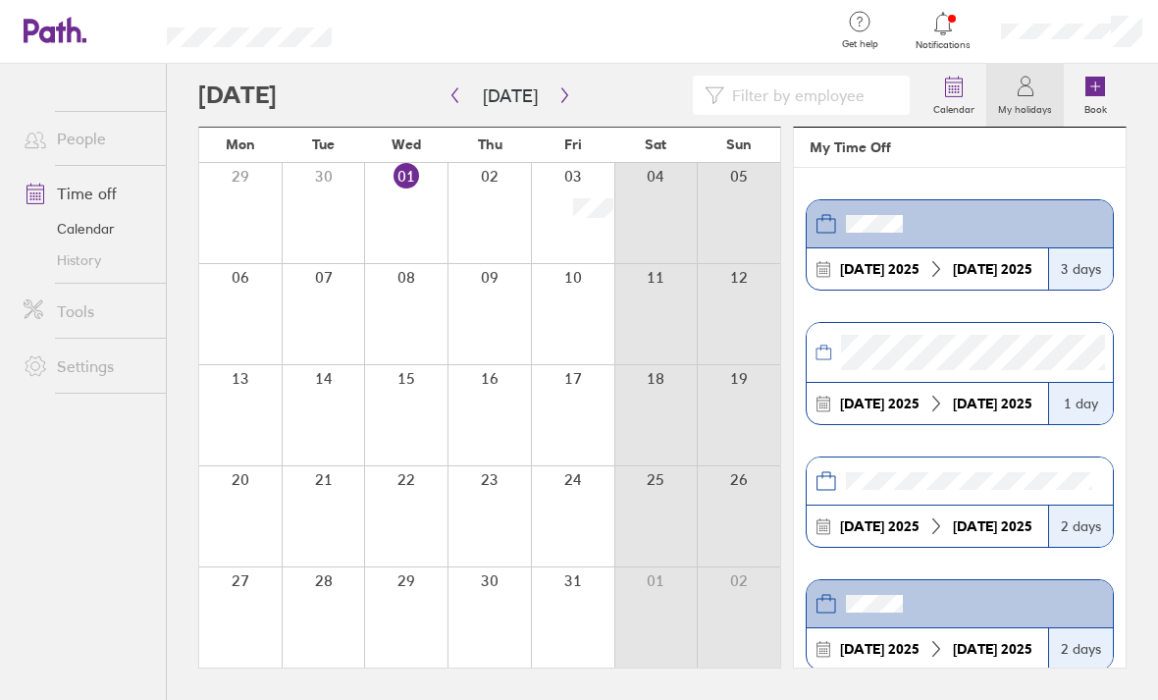
click at [75, 346] on link "Settings" at bounding box center [87, 365] width 158 height 39
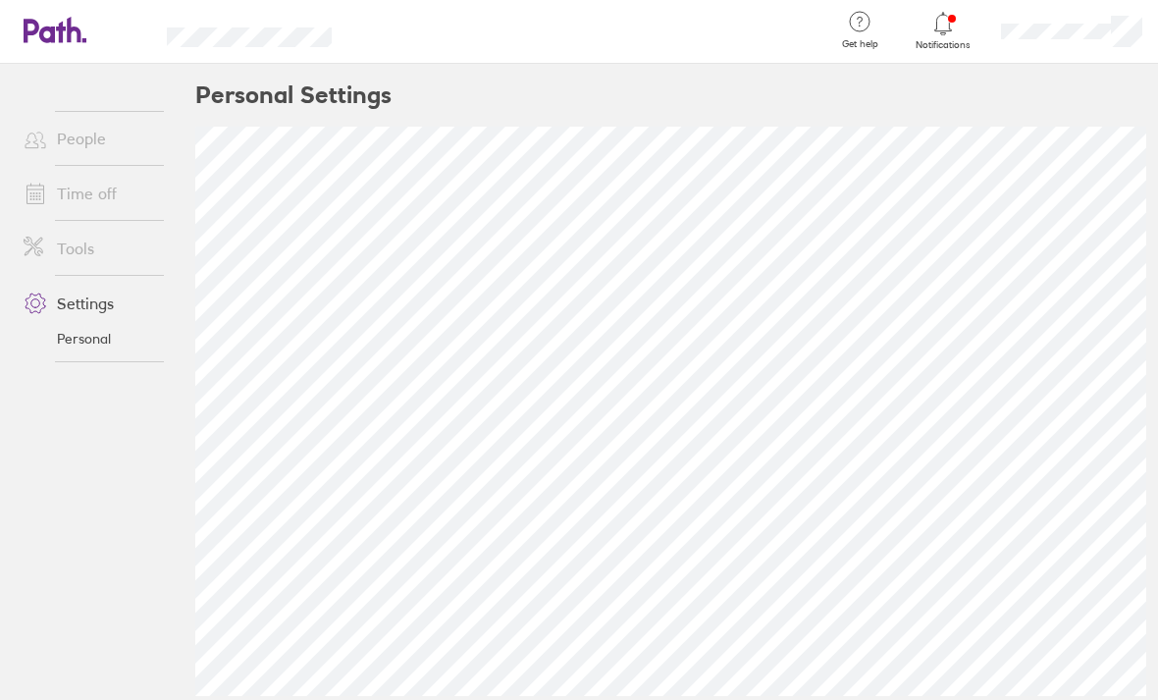
click at [71, 284] on link "Settings" at bounding box center [87, 303] width 158 height 39
click at [61, 229] on link "Tools" at bounding box center [87, 248] width 158 height 39
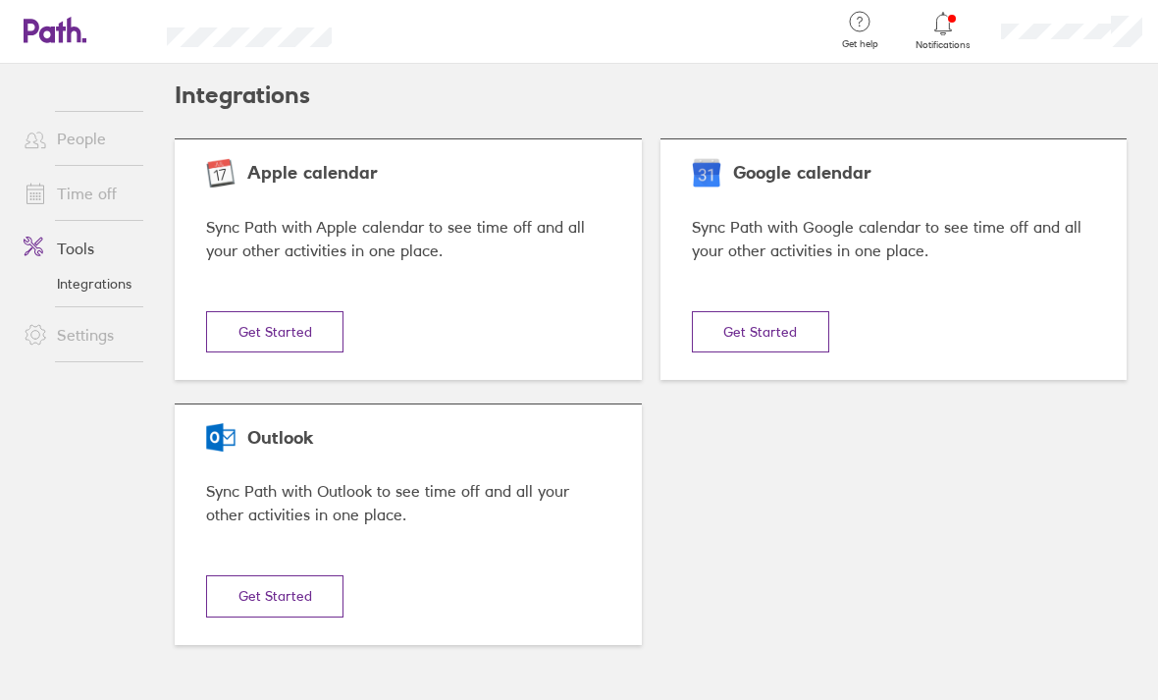
click at [59, 119] on link "People" at bounding box center [87, 138] width 158 height 39
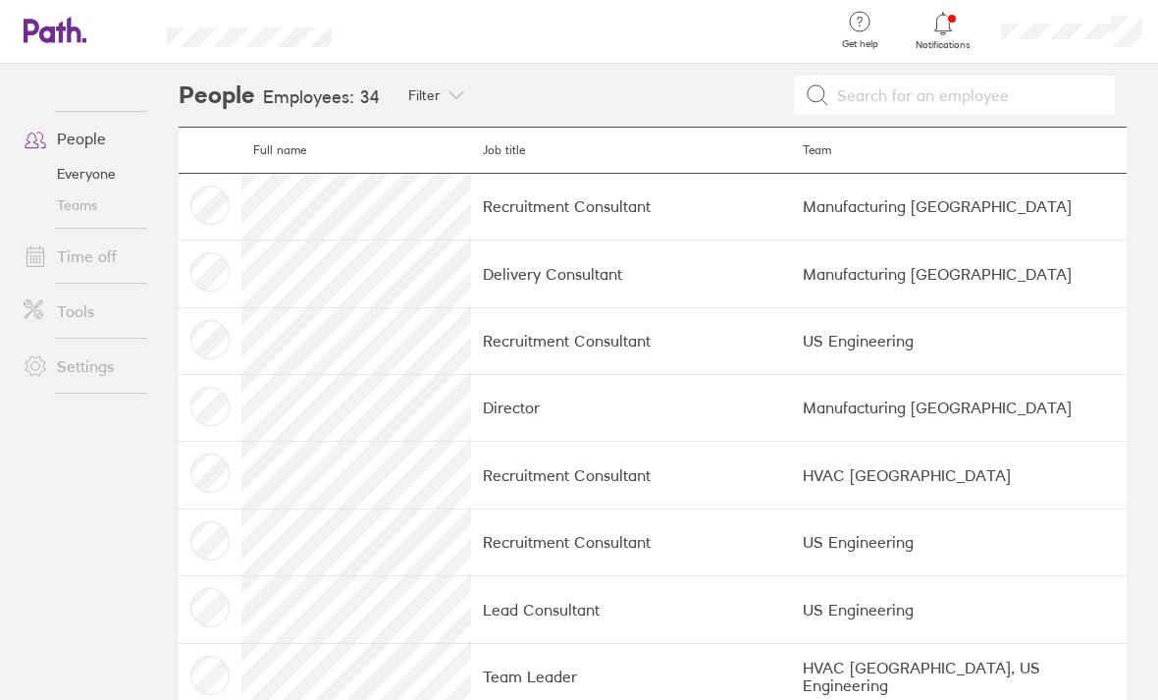
click at [842, 173] on td "Manufacturing [GEOGRAPHIC_DATA]" at bounding box center [959, 206] width 336 height 67
click at [683, 173] on td "Recruitment Consultant" at bounding box center [630, 206] width 319 height 67
click at [71, 119] on link "People" at bounding box center [87, 138] width 158 height 39
click at [89, 158] on link "Everyone" at bounding box center [87, 173] width 158 height 31
click at [98, 158] on link "Everyone" at bounding box center [87, 173] width 158 height 31
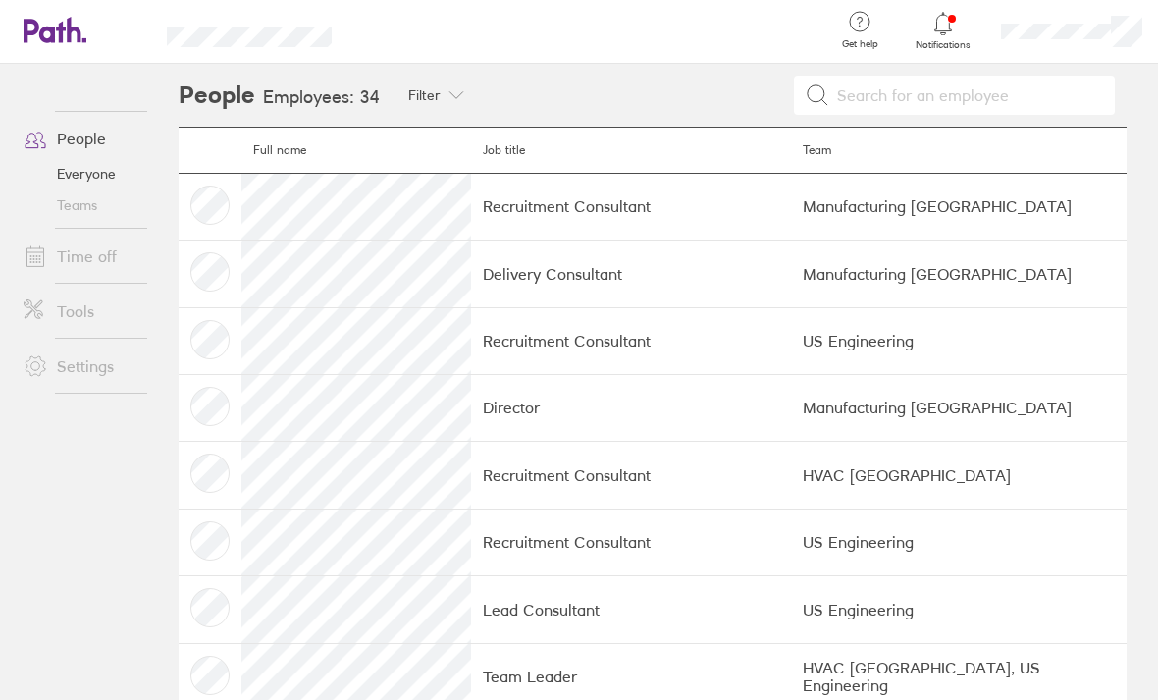
click at [68, 119] on link "People" at bounding box center [87, 138] width 158 height 39
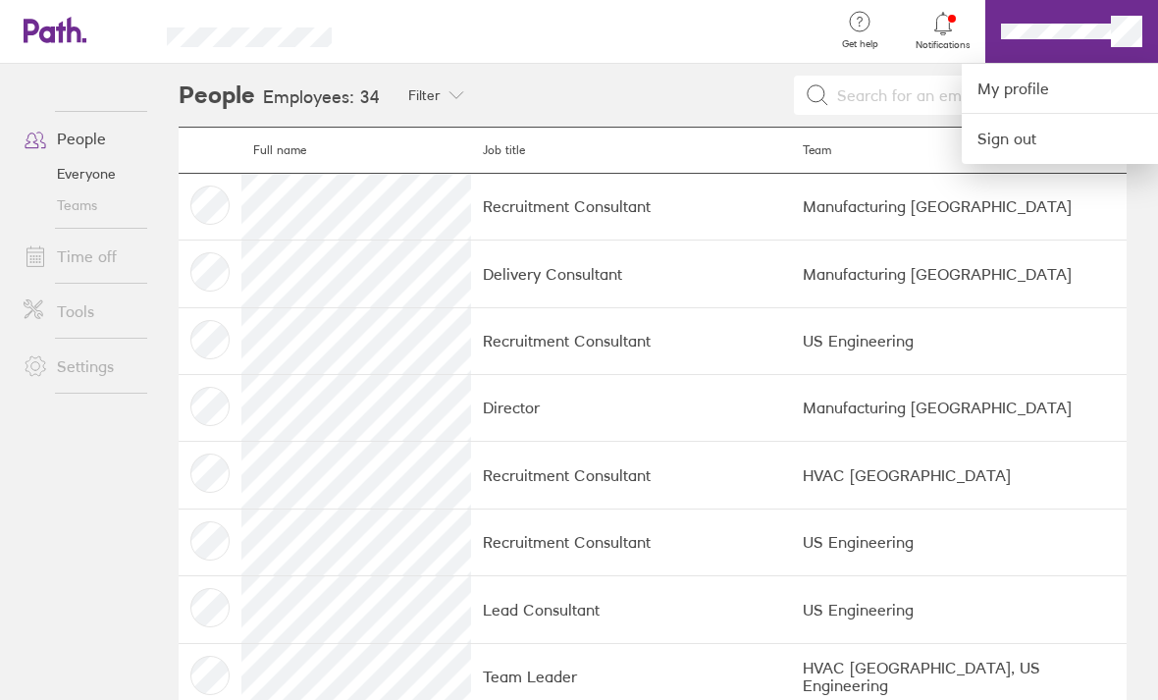
click at [1066, 95] on link "My profile" at bounding box center [1060, 89] width 196 height 50
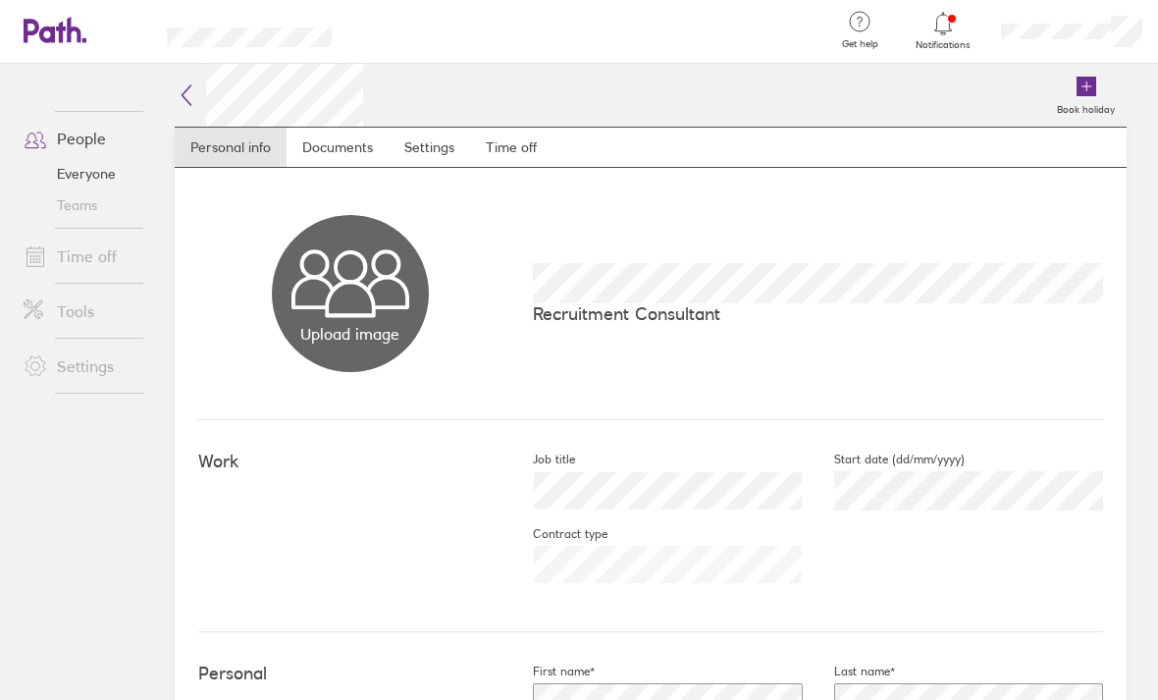
click at [501, 163] on link "Time off" at bounding box center [511, 147] width 82 height 39
